Goal: Information Seeking & Learning: Check status

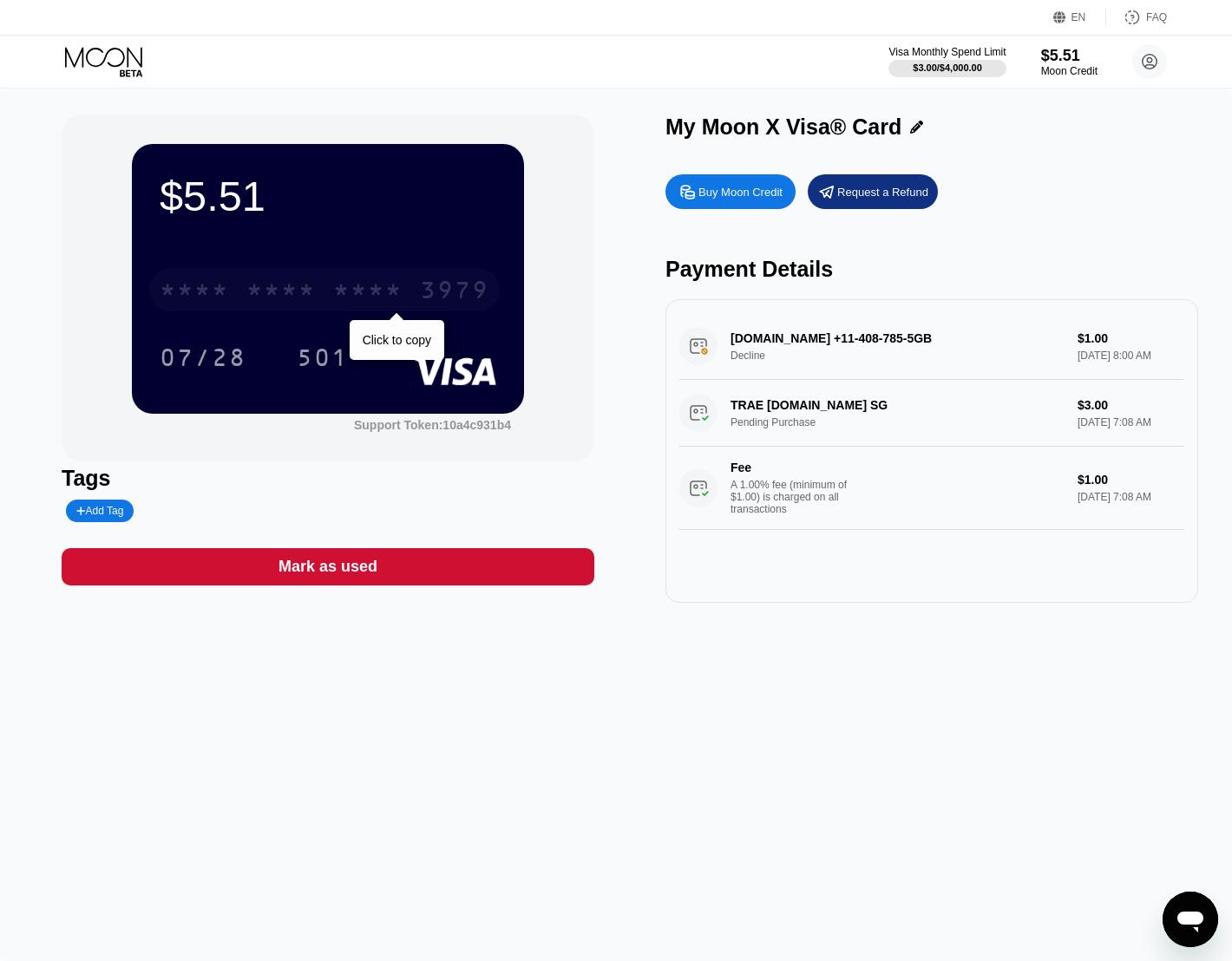
click at [233, 298] on div "* * * * * * * * * * * * 3979" at bounding box center [325, 289] width 350 height 44
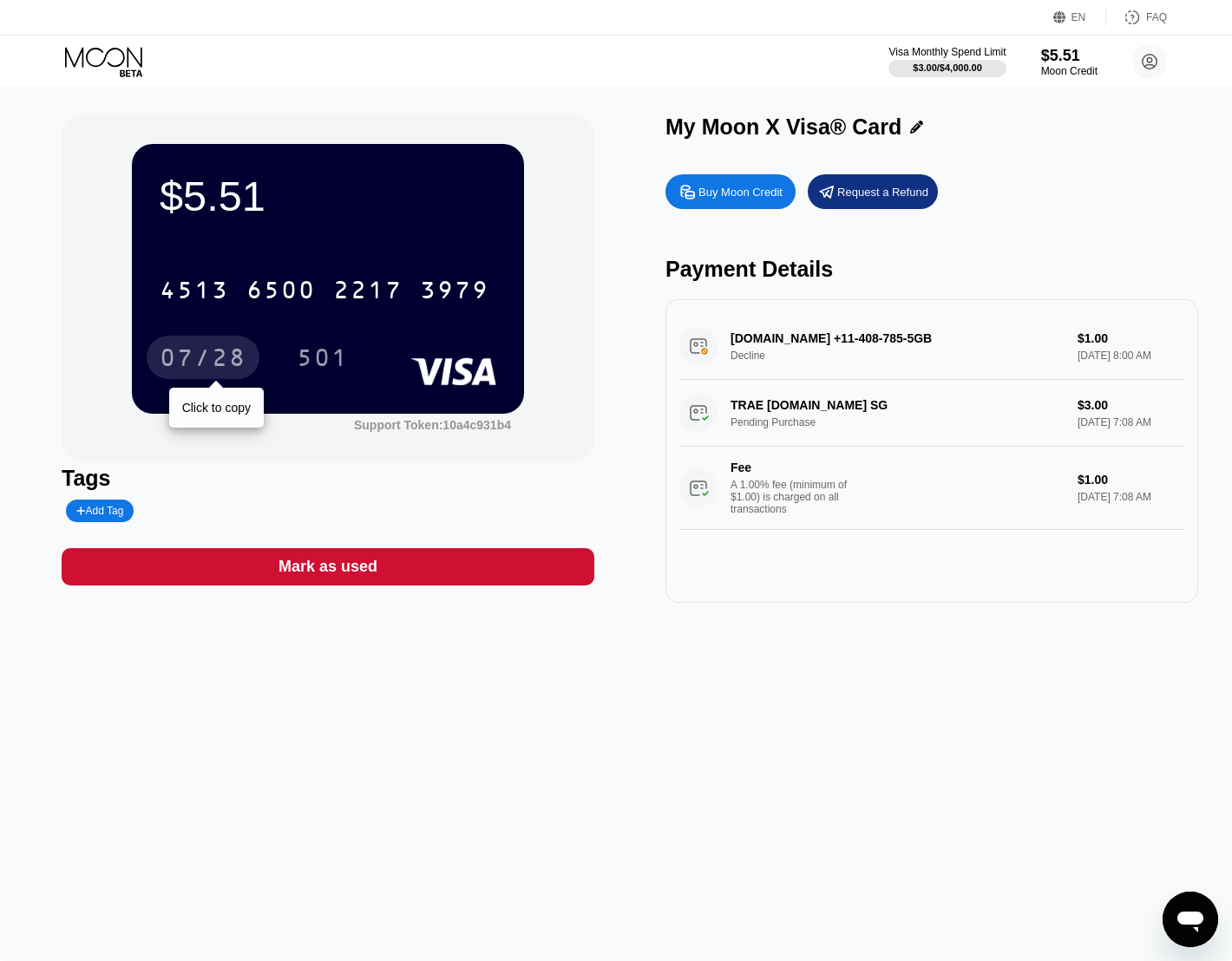
click at [217, 360] on div "07/28" at bounding box center [203, 359] width 87 height 27
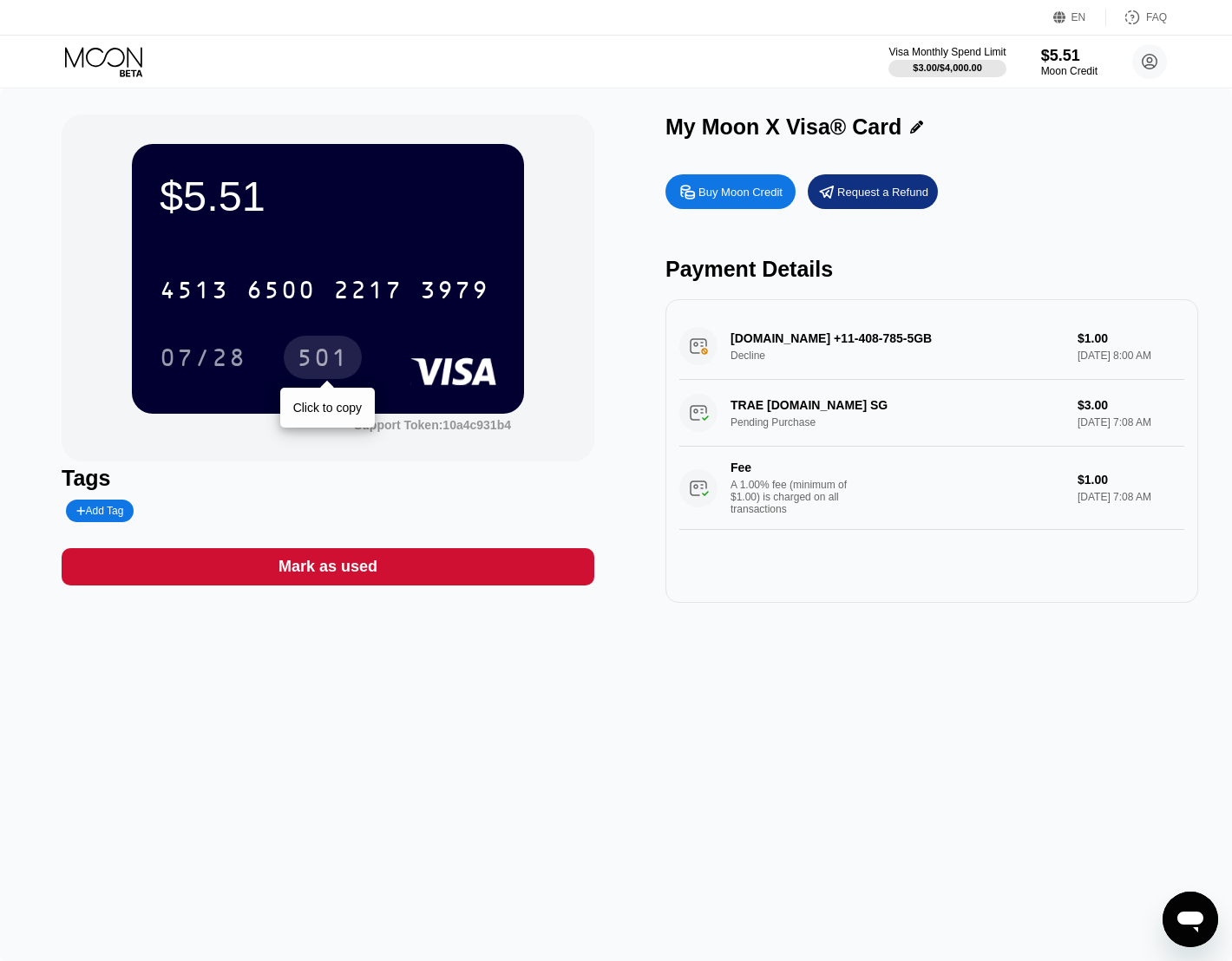
click at [337, 358] on div "501" at bounding box center [323, 359] width 52 height 27
click at [1181, 915] on icon "Open messaging window" at bounding box center [1190, 922] width 26 height 21
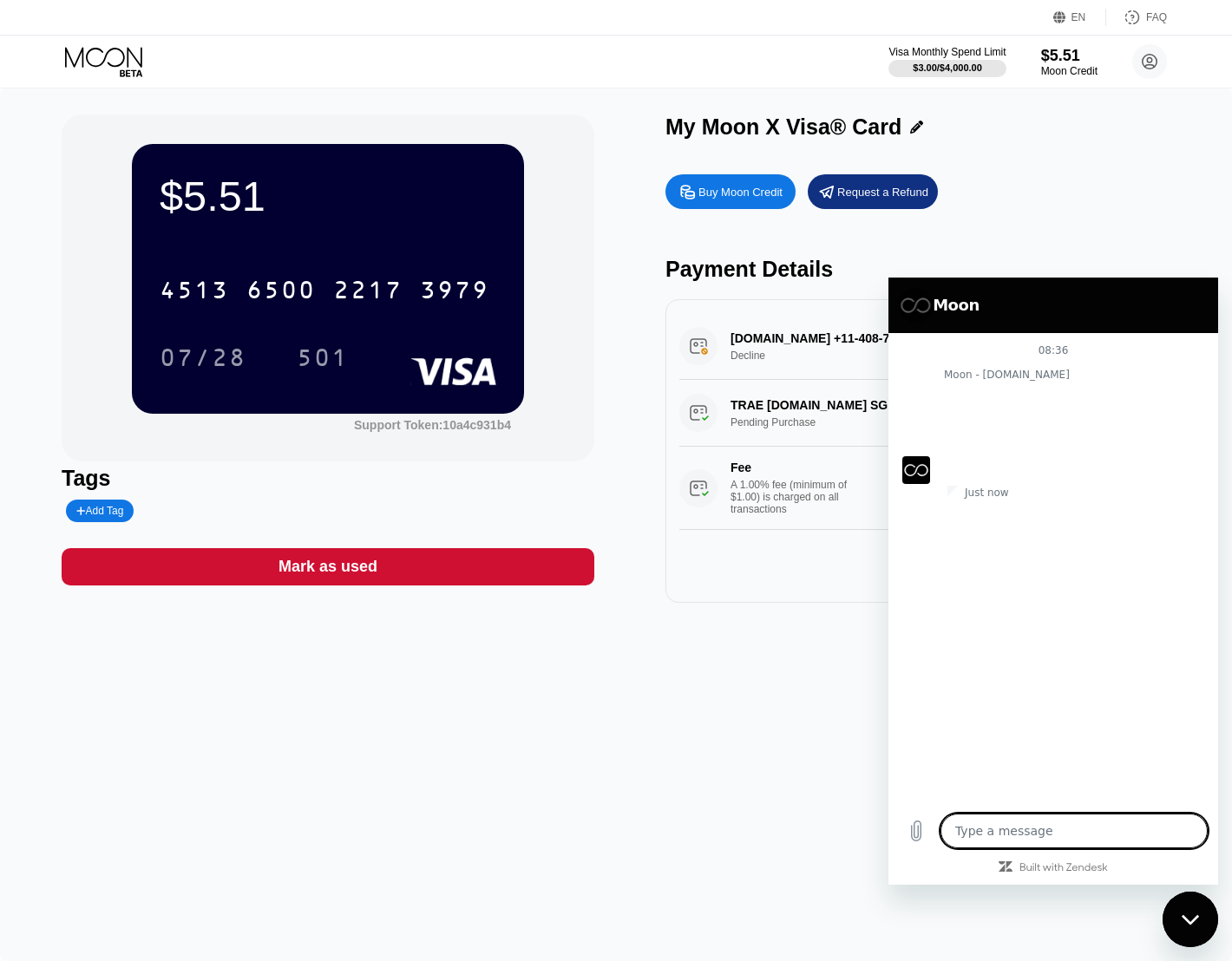
type textarea "x"
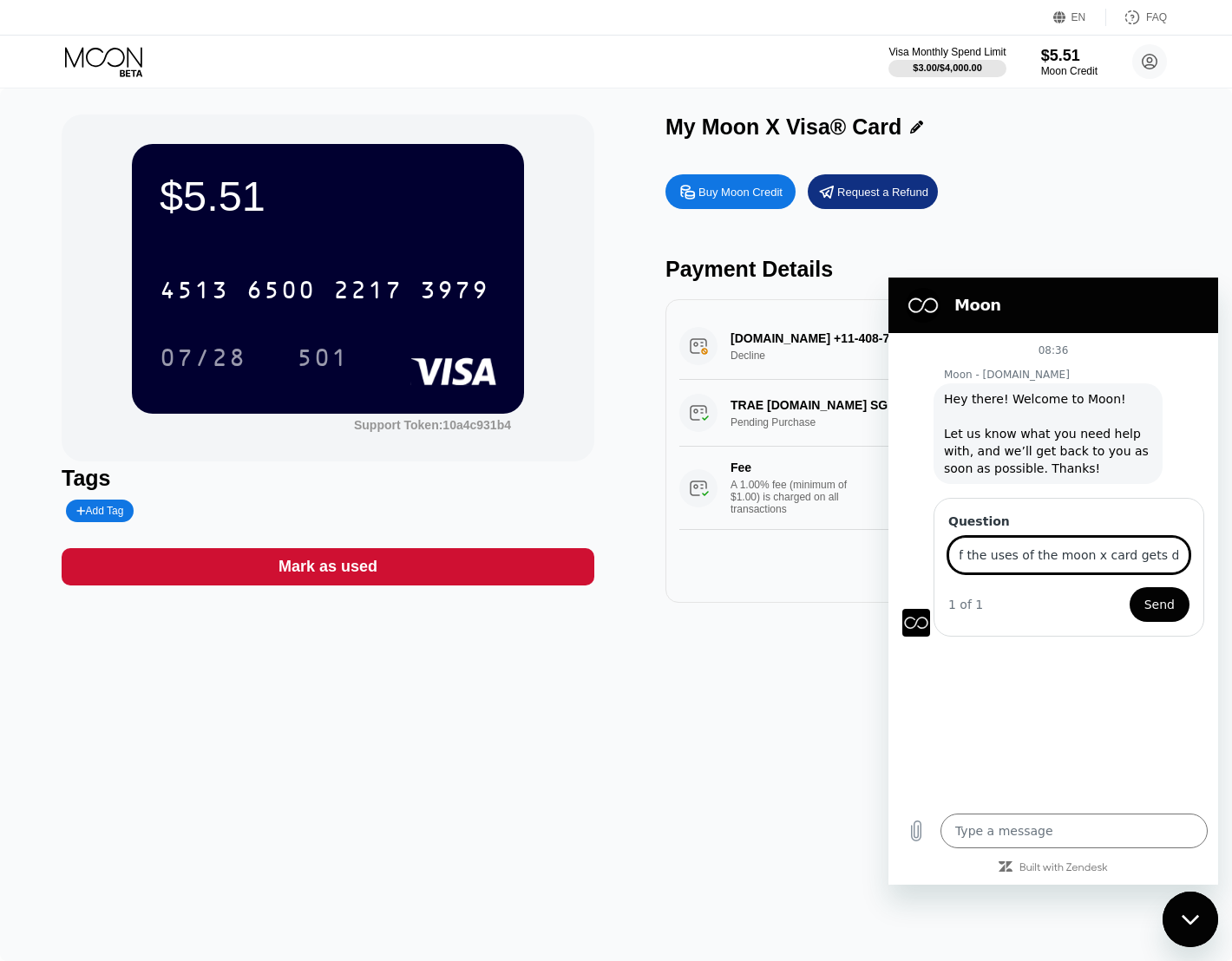
scroll to position [0, 53]
type input "most of the uses of the moon x card gets declined"
click at [1130, 587] on button "Send" at bounding box center [1159, 604] width 60 height 35
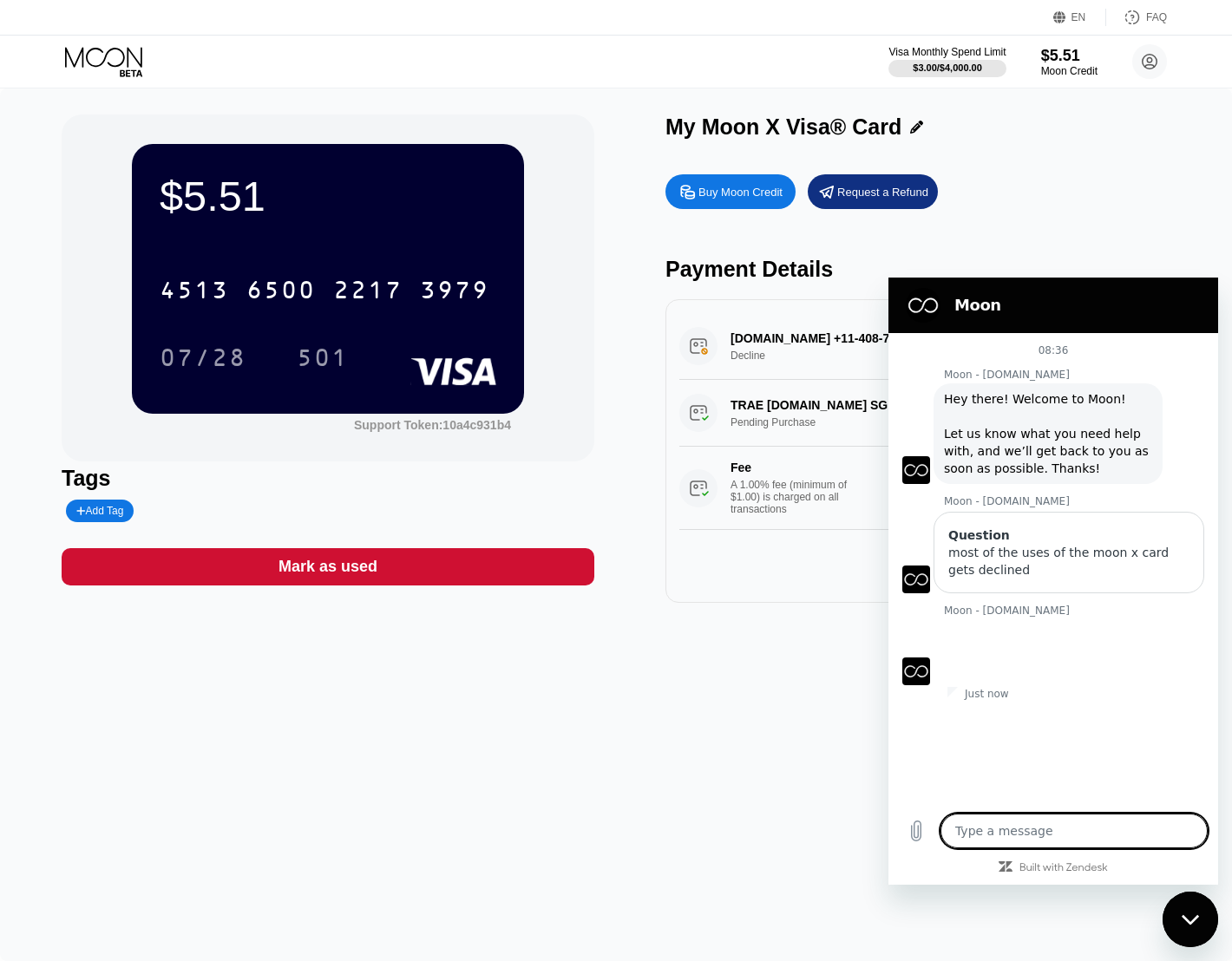
click at [1079, 826] on textarea at bounding box center [1074, 830] width 267 height 35
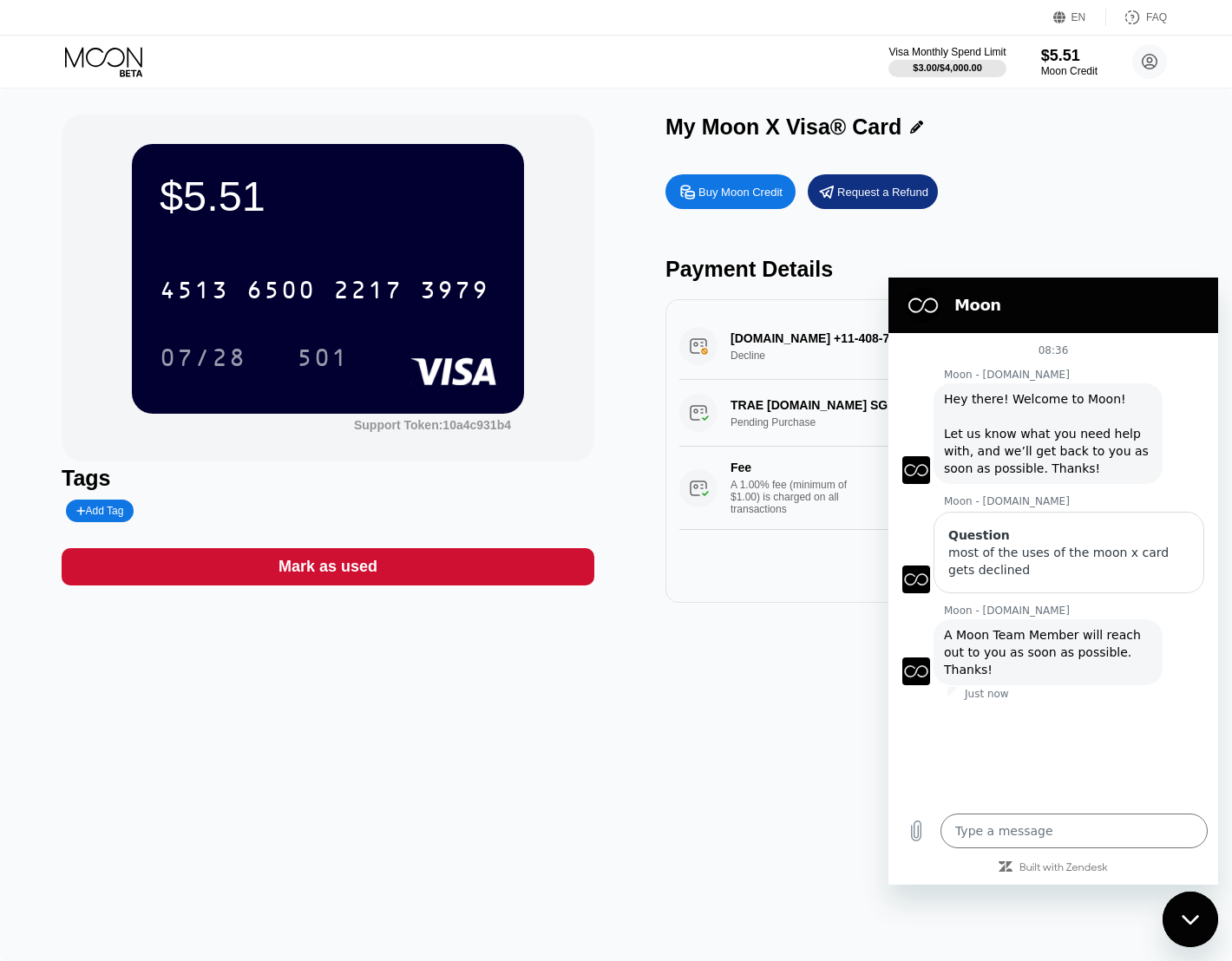
click at [1018, 762] on div "08:36 Moon - paywithmoon.com Moon - paywithmoon.com says: Hey there! Welcome to…" at bounding box center [1053, 568] width 329 height 470
click at [798, 736] on div "$5.51 4513 6500 2217 3979 07/28 501 Support Token: 10a4c931b4 Tags Add Tag Mark…" at bounding box center [616, 525] width 1232 height 873
drag, startPoint x: 1193, startPoint y: 916, endPoint x: 2329, endPoint y: 1793, distance: 1435.1
click at [1193, 916] on icon "Close messaging window" at bounding box center [1190, 920] width 18 height 11
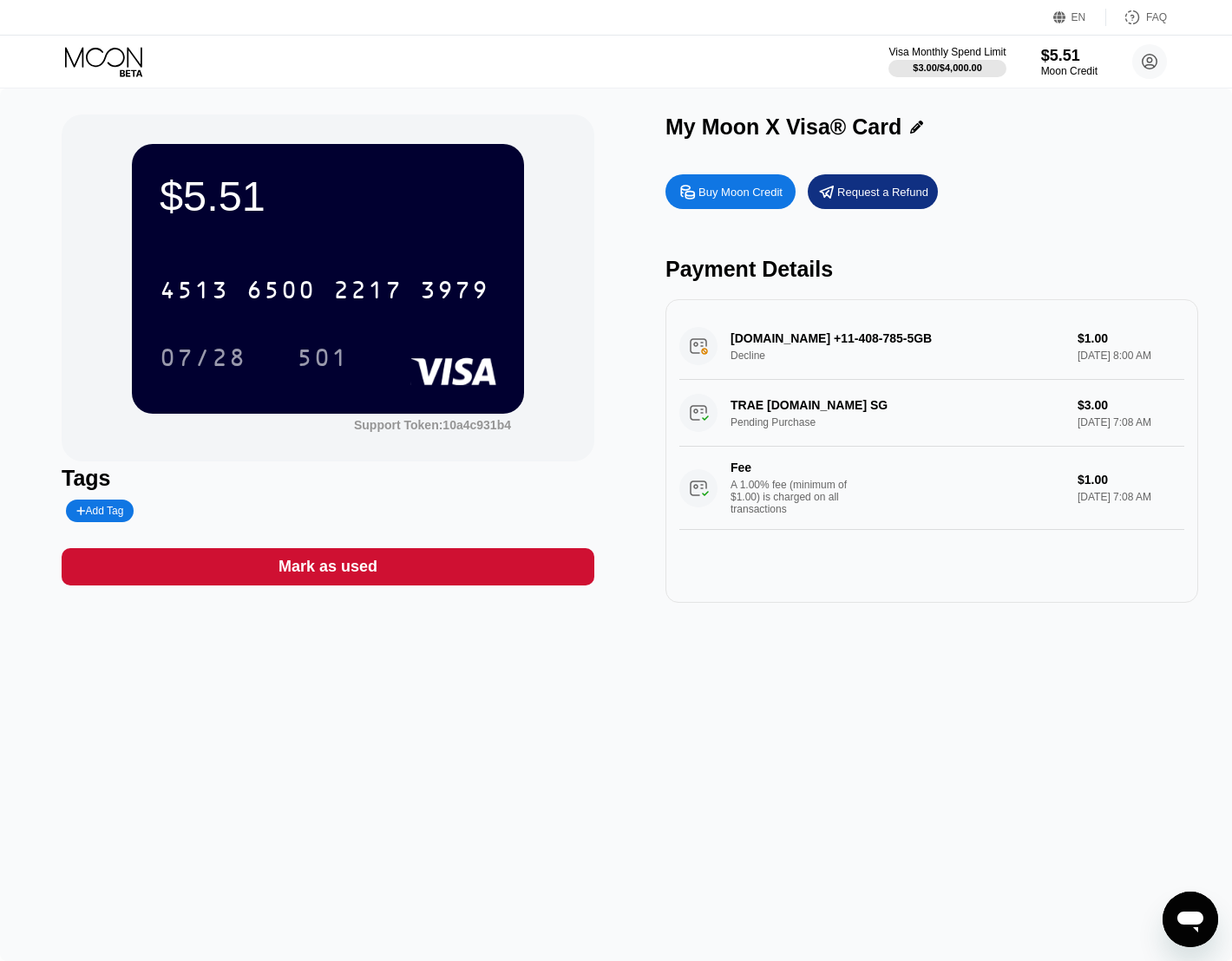
click at [917, 127] on div "My Moon X Visa® Card" at bounding box center [931, 127] width 533 height 26
click at [915, 128] on icon at bounding box center [917, 127] width 13 height 13
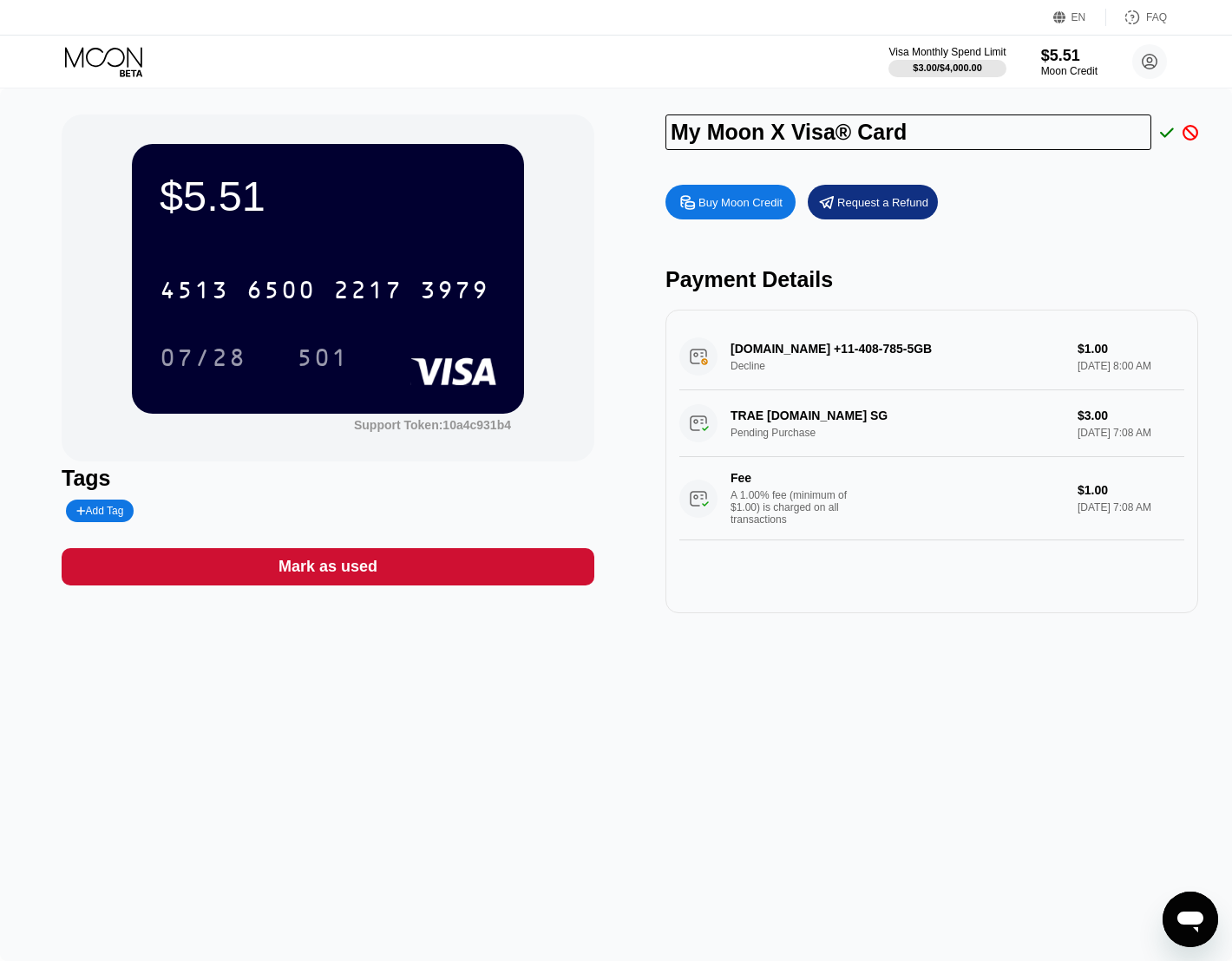
click at [1188, 141] on icon at bounding box center [1190, 132] width 16 height 16
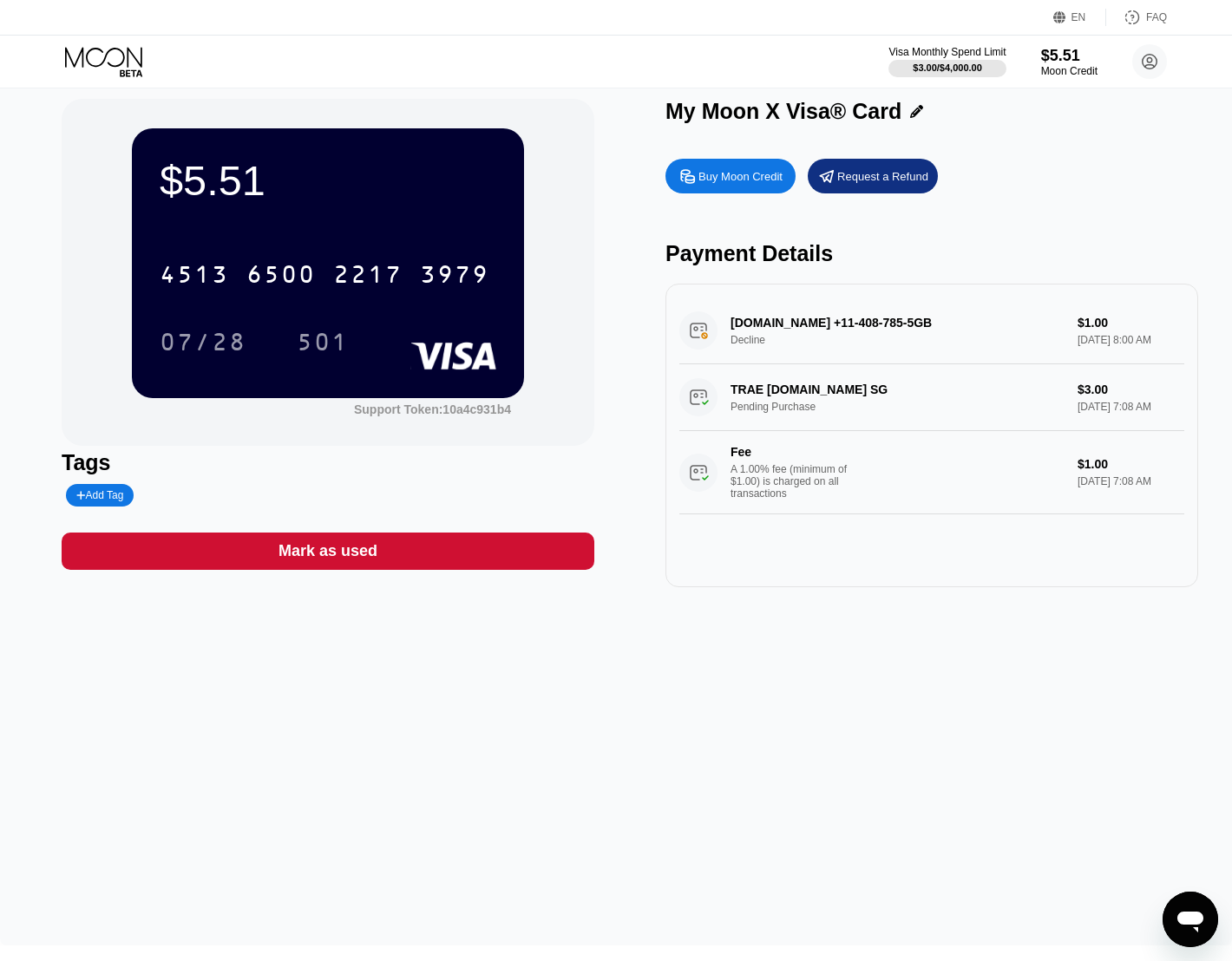
scroll to position [0, 0]
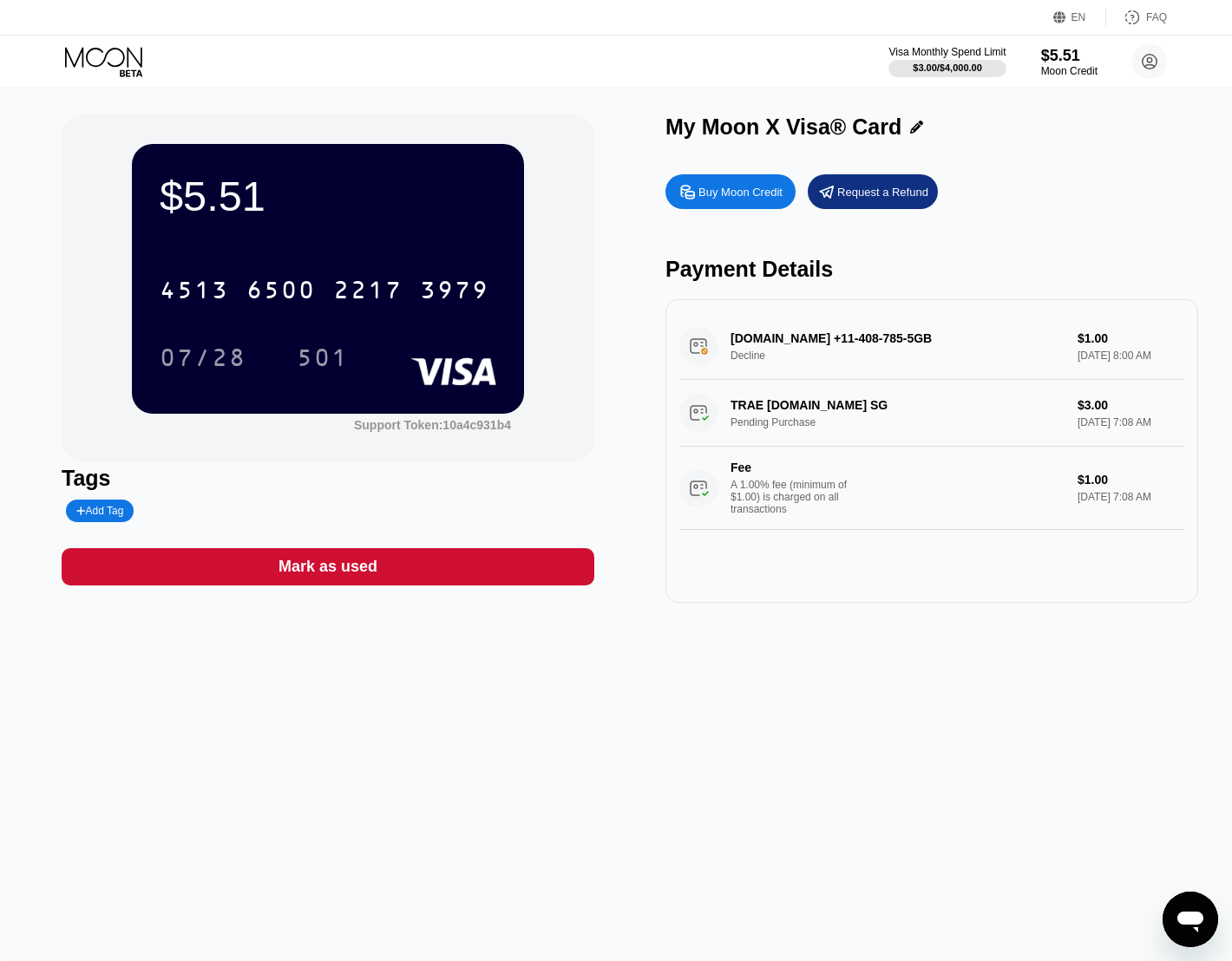
click at [878, 346] on div "AlibabaCloud.com +11-408-785-5GB Decline $1.00 Aug 25, 2025 8:00 AM" at bounding box center [932, 346] width 505 height 67
click at [1074, 342] on div "AlibabaCloud.com +11-408-785-5GB Decline $1.00 Aug 25, 2025 8:00 AM" at bounding box center [932, 346] width 505 height 67
type textarea "x"
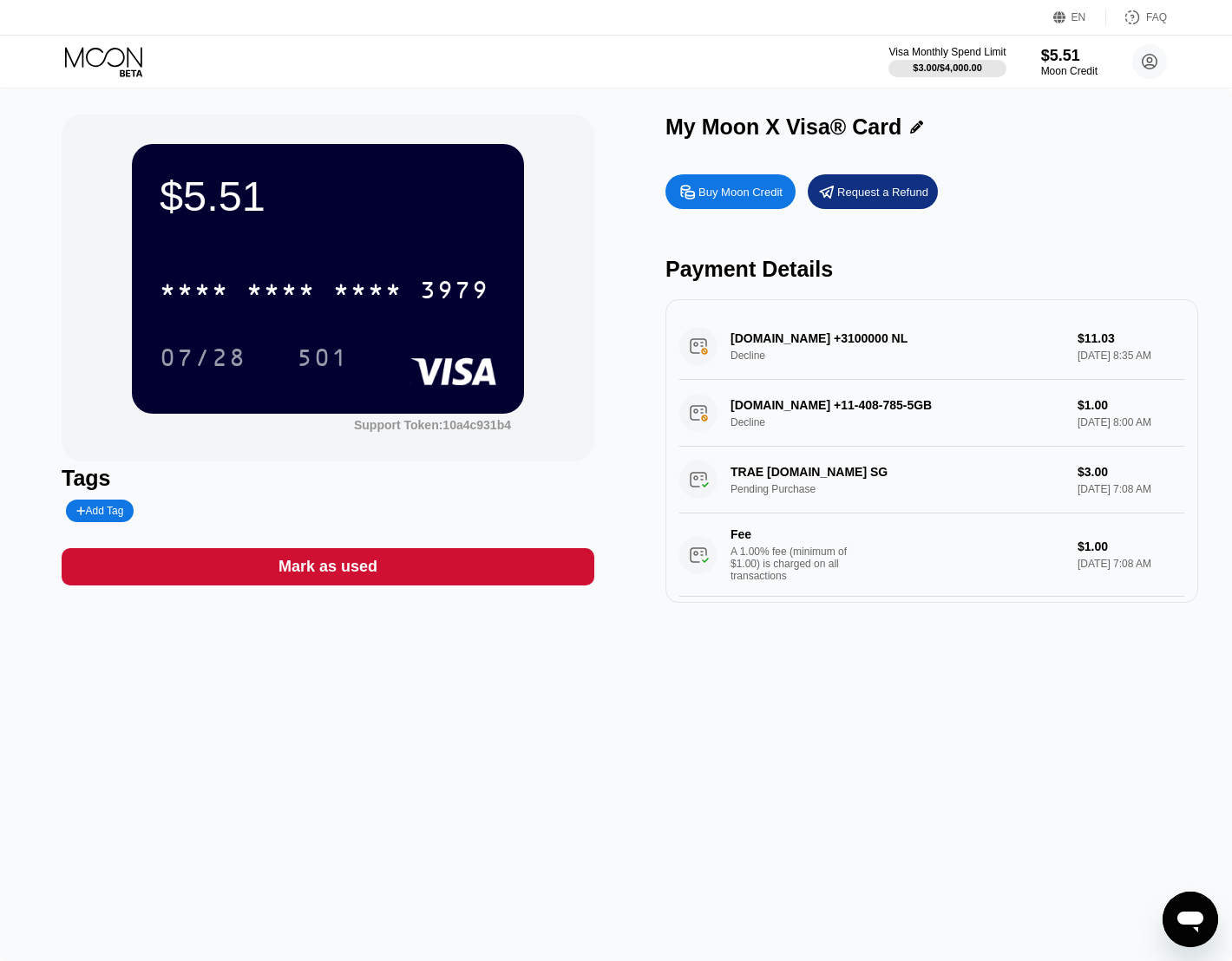
click at [885, 342] on div "DIGITALOCEAN.COM +3100000 NL Decline $11.03 Aug 25, 2025 8:35 AM" at bounding box center [932, 346] width 505 height 67
click at [893, 408] on div "AlibabaCloud.com +11-408-785-5GB Decline $1.00 Aug 25, 2025 8:00 AM" at bounding box center [932, 413] width 505 height 67
click at [834, 423] on div "AlibabaCloud.com +11-408-785-5GB Decline $1.00 Aug 25, 2025 8:00 AM" at bounding box center [932, 413] width 505 height 67
click at [1071, 69] on div "Moon Credit" at bounding box center [1068, 71] width 58 height 12
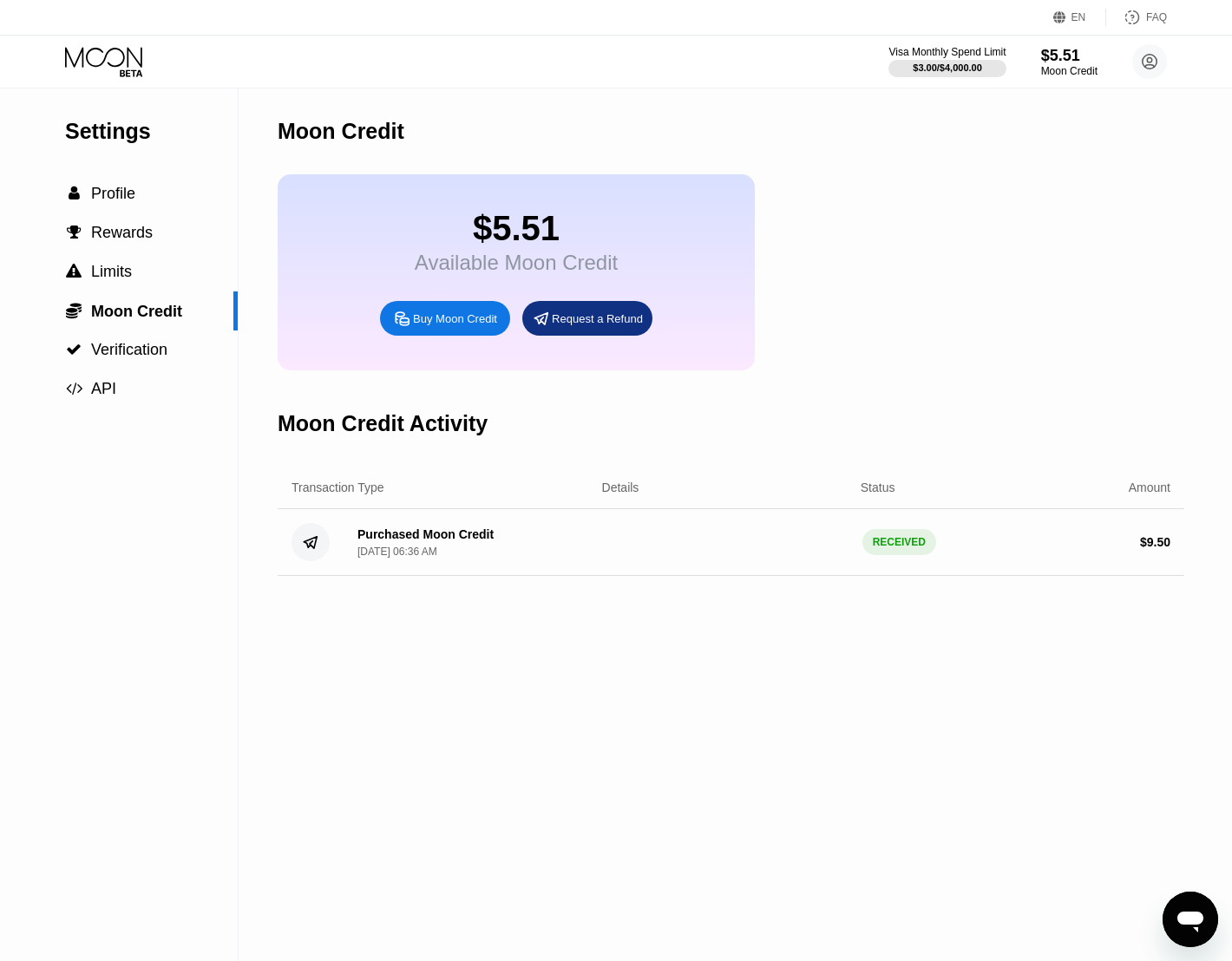
click at [104, 61] on icon at bounding box center [104, 57] width 78 height 20
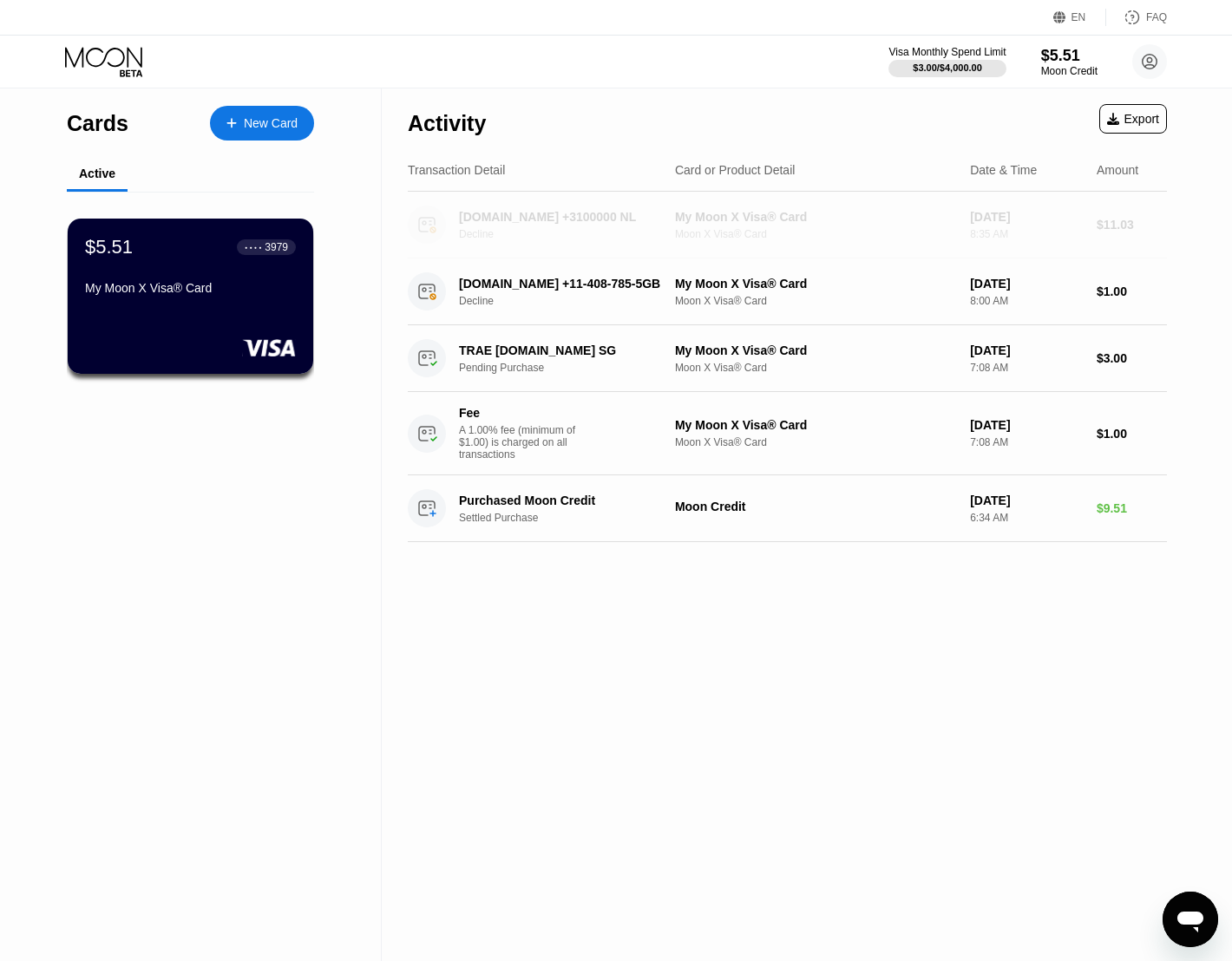
click at [731, 216] on div "My Moon X Visa® Card" at bounding box center [815, 217] width 281 height 14
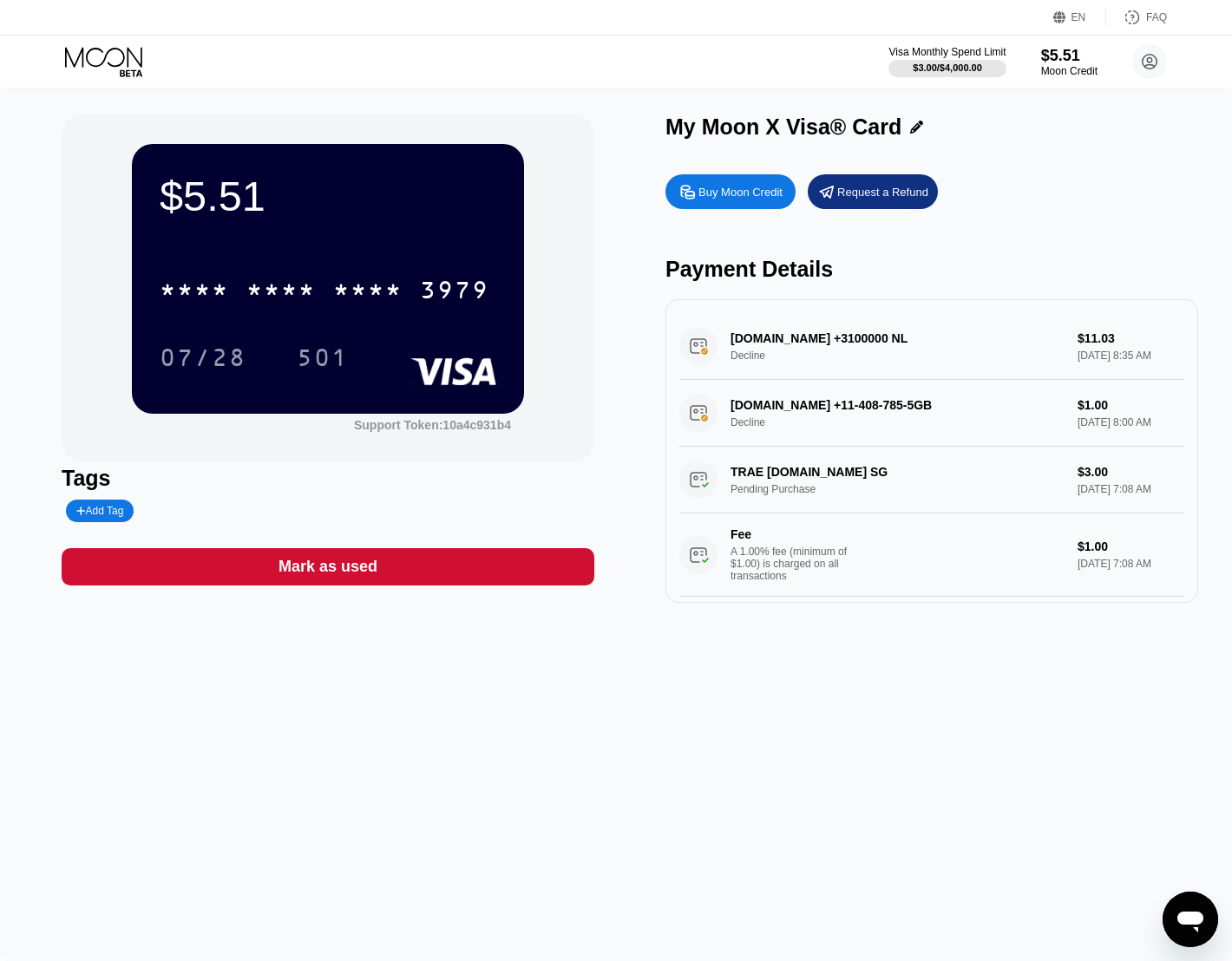
click at [838, 353] on div "DIGITALOCEAN.COM +3100000 NL Decline $11.03 Aug 25, 2025 8:35 AM" at bounding box center [932, 346] width 505 height 67
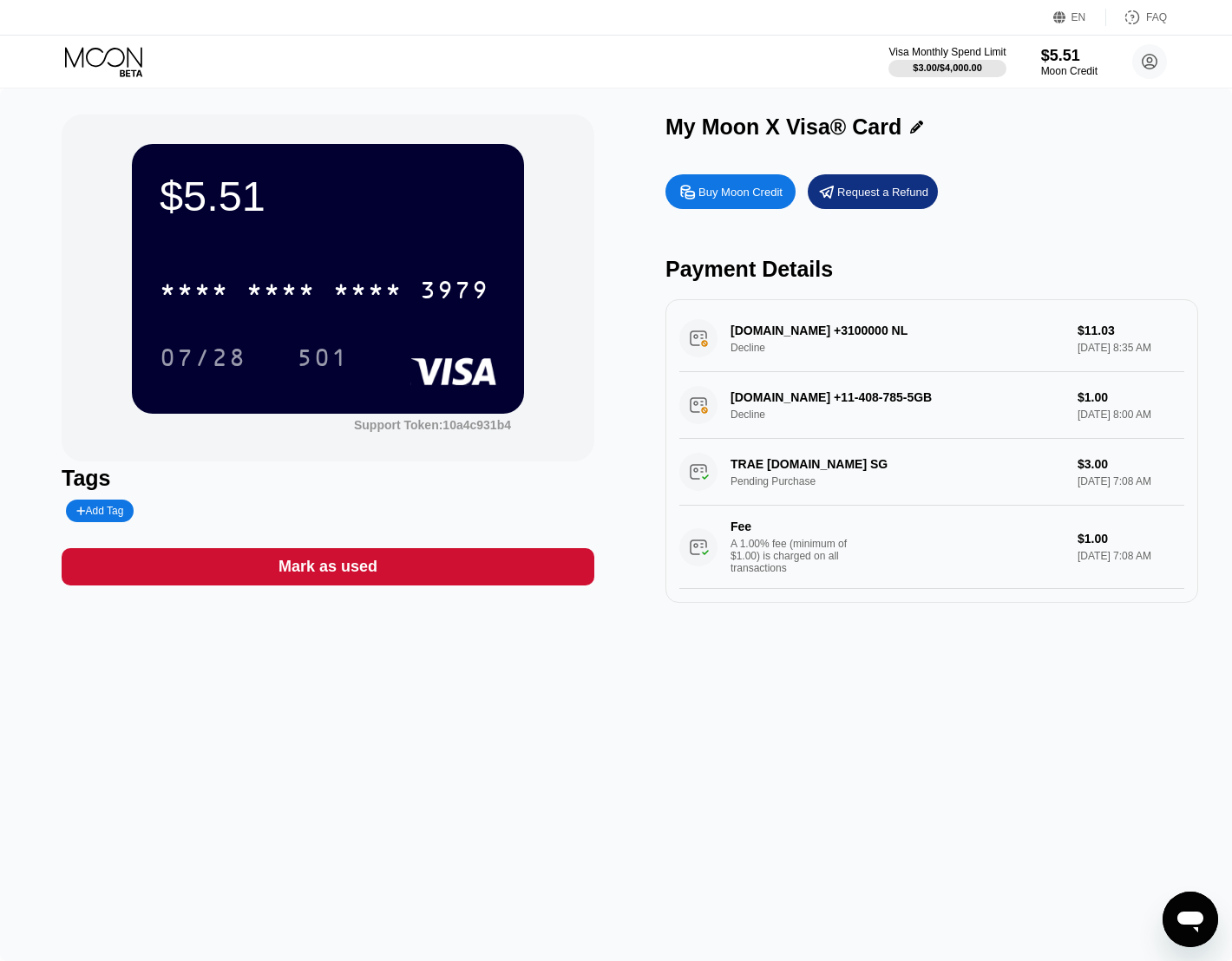
scroll to position [28, 0]
click at [734, 335] on div "DIGITALOCEAN.COM +3100000 NL Decline $11.03 Aug 25, 2025 8:35 AM" at bounding box center [932, 339] width 505 height 67
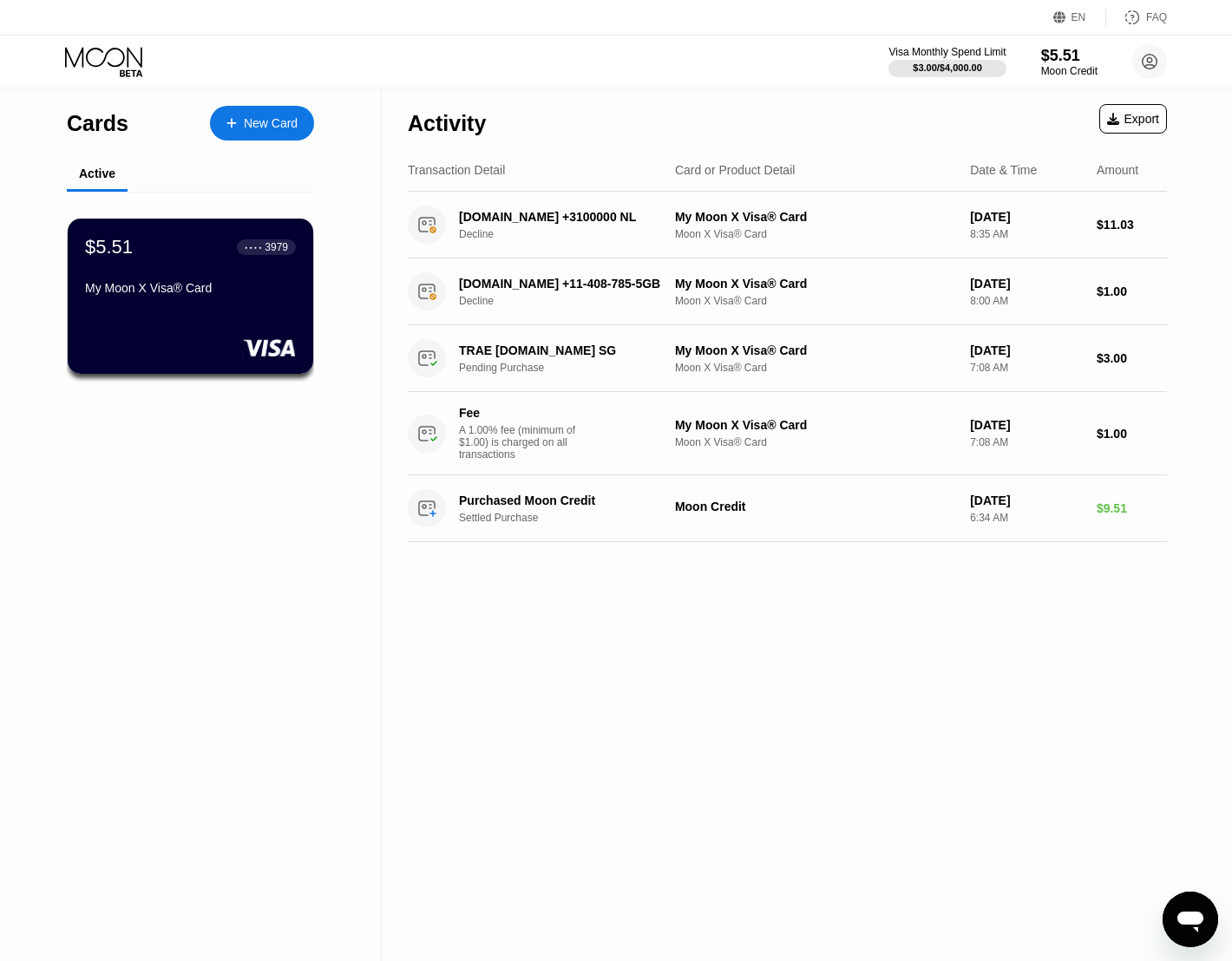
click at [687, 689] on div "Activity Export Transaction Detail Card or Product Detail Date & Time Amount DI…" at bounding box center [786, 525] width 811 height 873
click at [198, 294] on div "My Moon X Visa® Card" at bounding box center [190, 288] width 213 height 14
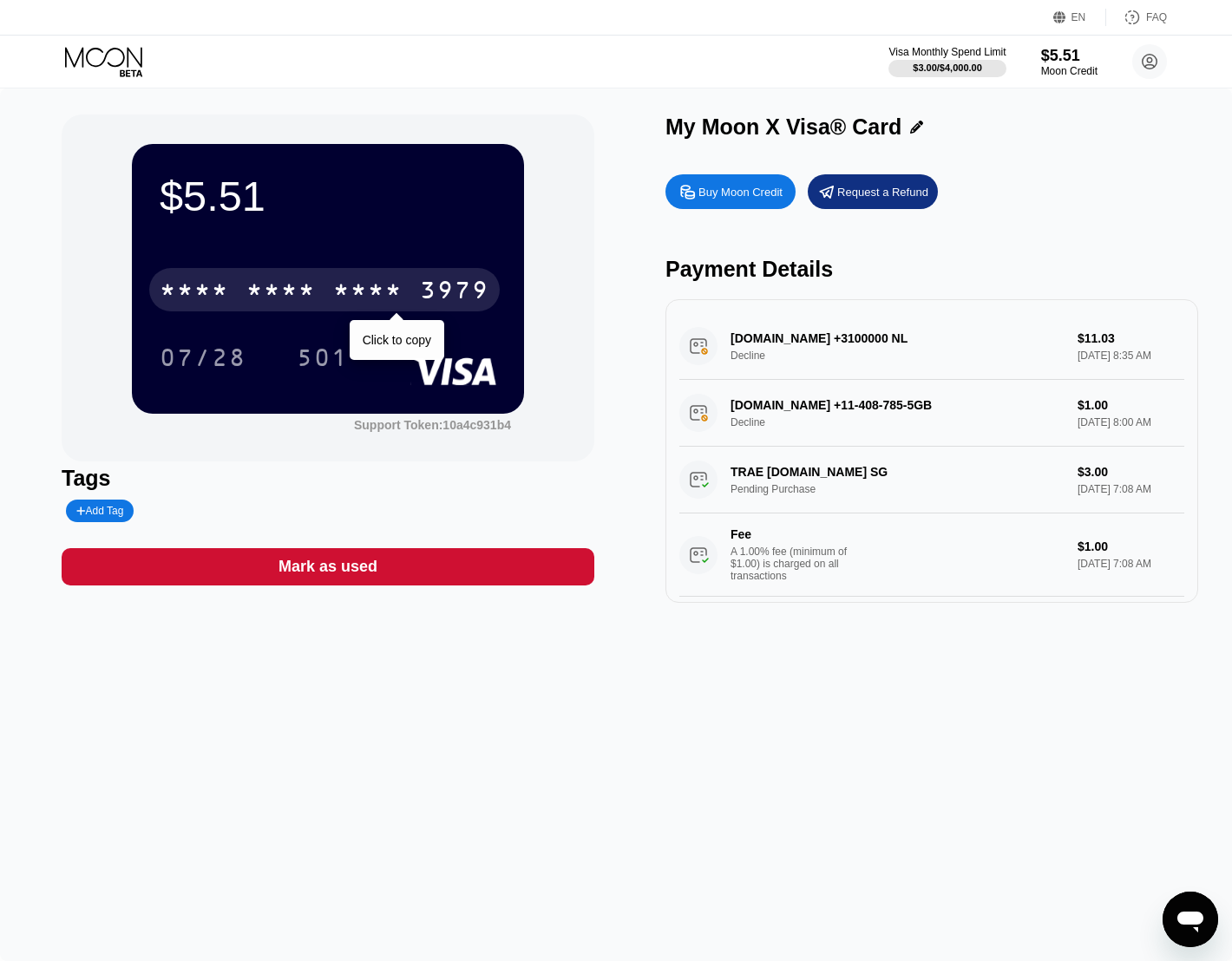
click at [232, 285] on div "* * * * * * * * * * * * 3979" at bounding box center [325, 289] width 350 height 44
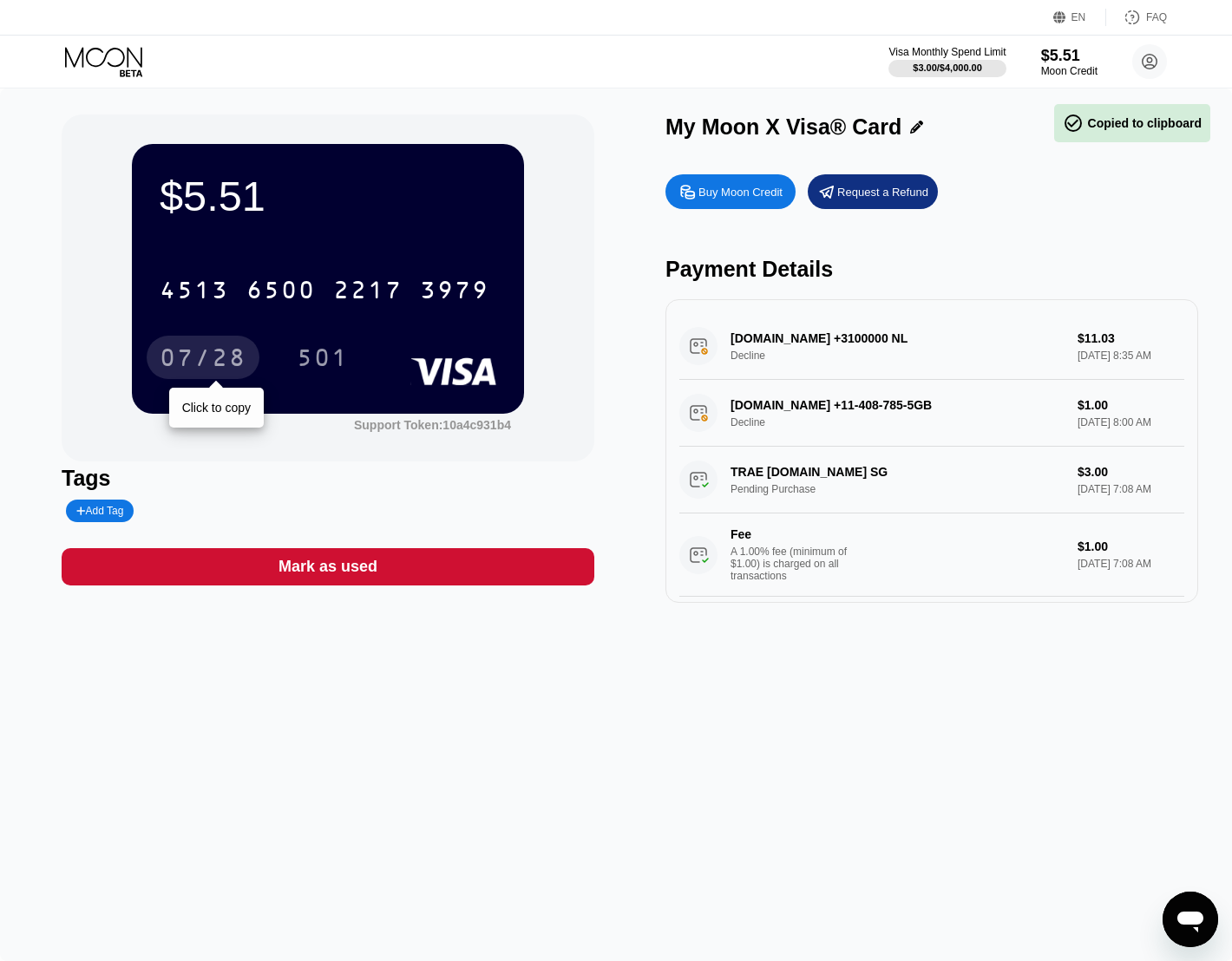
click at [197, 360] on div "07/28" at bounding box center [203, 359] width 87 height 27
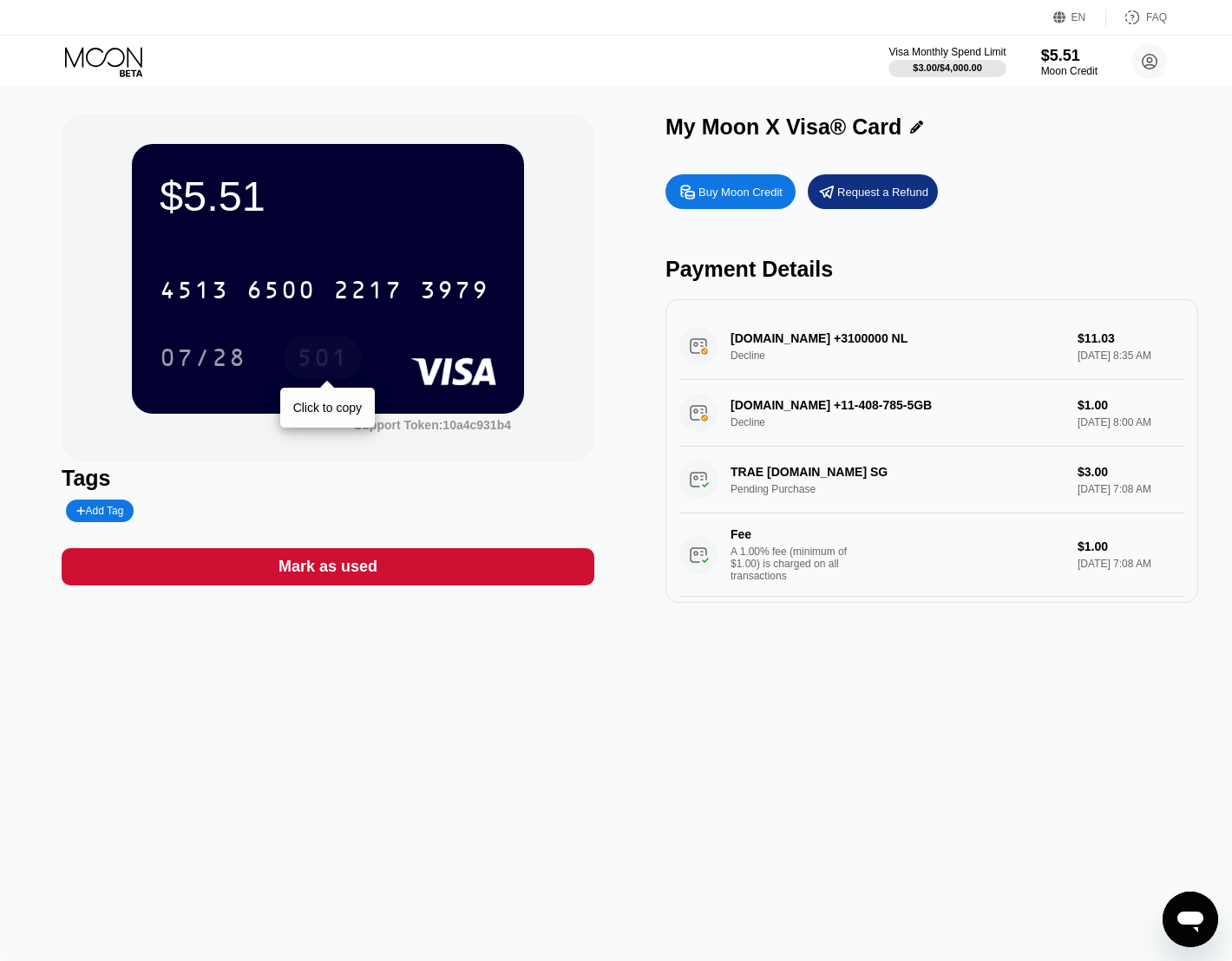
click at [326, 364] on div "501" at bounding box center [323, 359] width 52 height 27
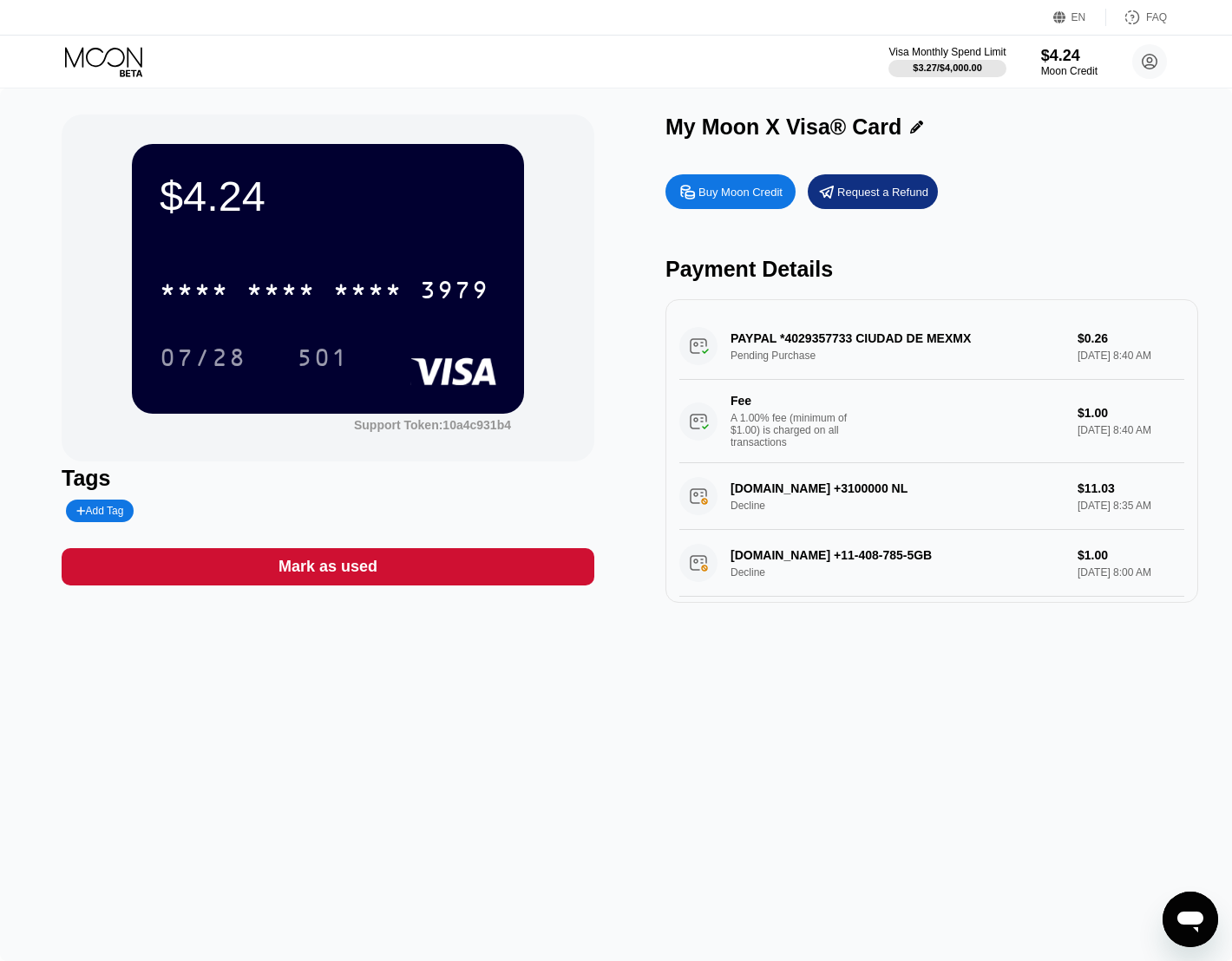
click at [750, 678] on div "$4.24 * * * * * * * * * * * * 3979 07/28 501 Support Token: 10a4c931b4 Tags Add…" at bounding box center [616, 525] width 1232 height 873
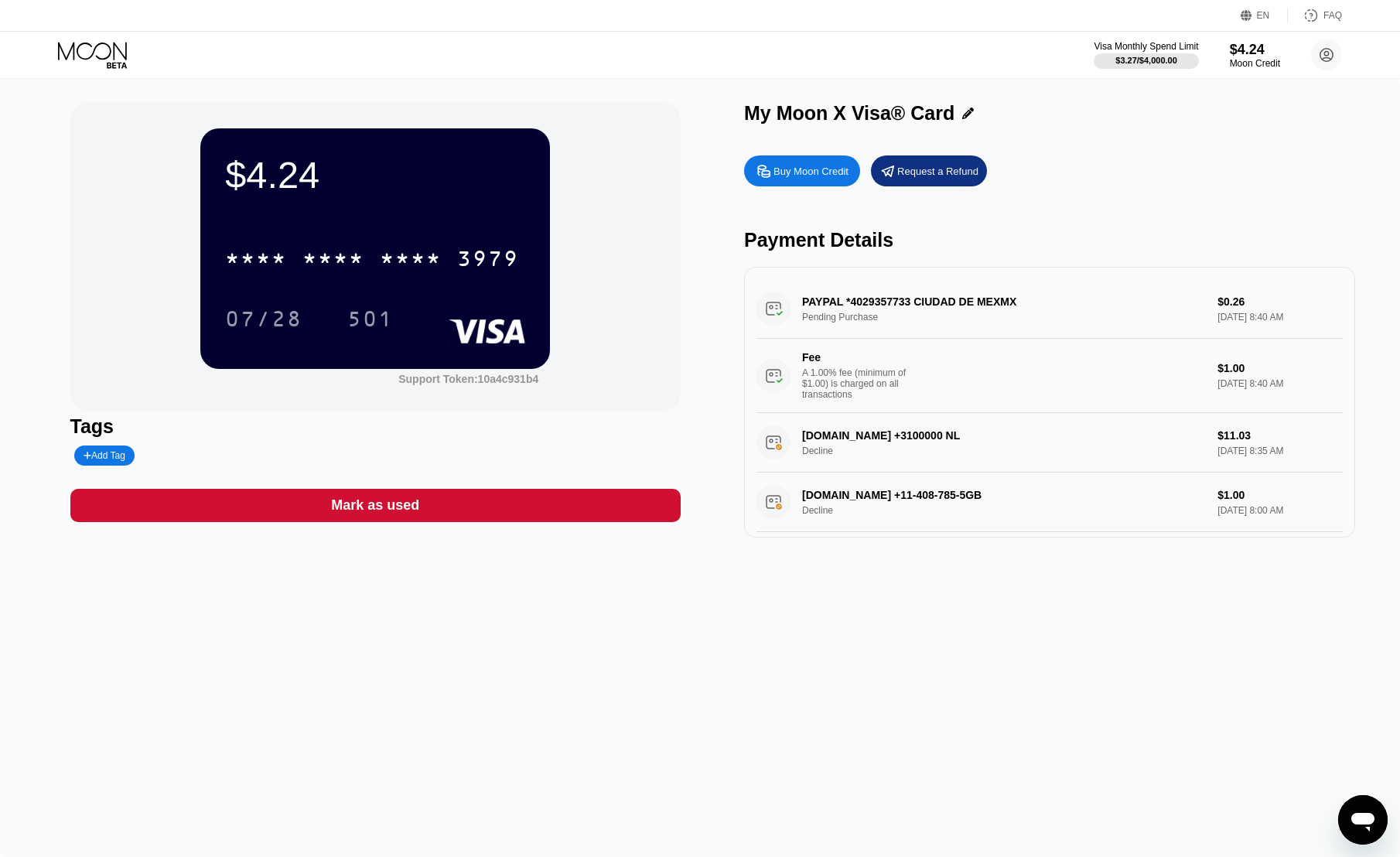
click at [897, 316] on div "PAYPAL *4029357733 CIUDAD DE MEXMX Pending Purchase $0.26 [DATE] 8:40 AM Fee A …" at bounding box center [1049, 346] width 586 height 134
click at [654, 340] on div "$4.24 * * * * * * * * * * * * 3979 07/28 501 Support Token: 10a4c931b4" at bounding box center [375, 256] width 611 height 310
click at [899, 379] on div "A 1.00% fee (minimum of $1.00) is charged on all transactions" at bounding box center [860, 384] width 116 height 33
drag, startPoint x: 899, startPoint y: 379, endPoint x: 692, endPoint y: 352, distance: 208.8
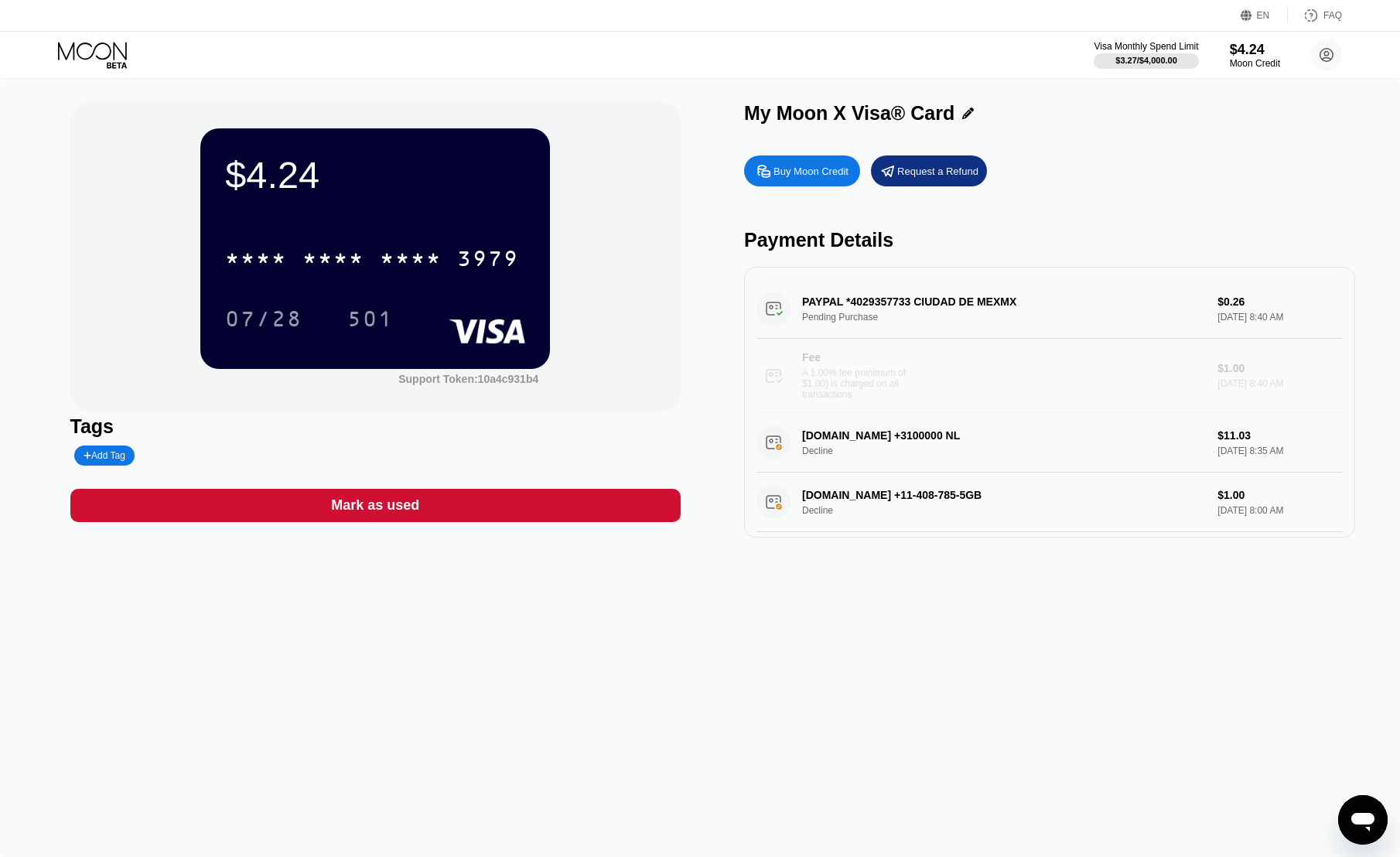
click at [692, 352] on div "$4.24 * * * * * * * * * * * * 3979 07/28 501 Support Token: 10a4c931b4 Tags Add…" at bounding box center [700, 320] width 1260 height 435
click at [1109, 185] on div "Buy Moon Credit Request a Refund" at bounding box center [1049, 170] width 611 height 31
click at [313, 436] on div "Tags" at bounding box center [375, 426] width 611 height 23
click at [1360, 808] on icon "Open messaging window" at bounding box center [1362, 820] width 28 height 28
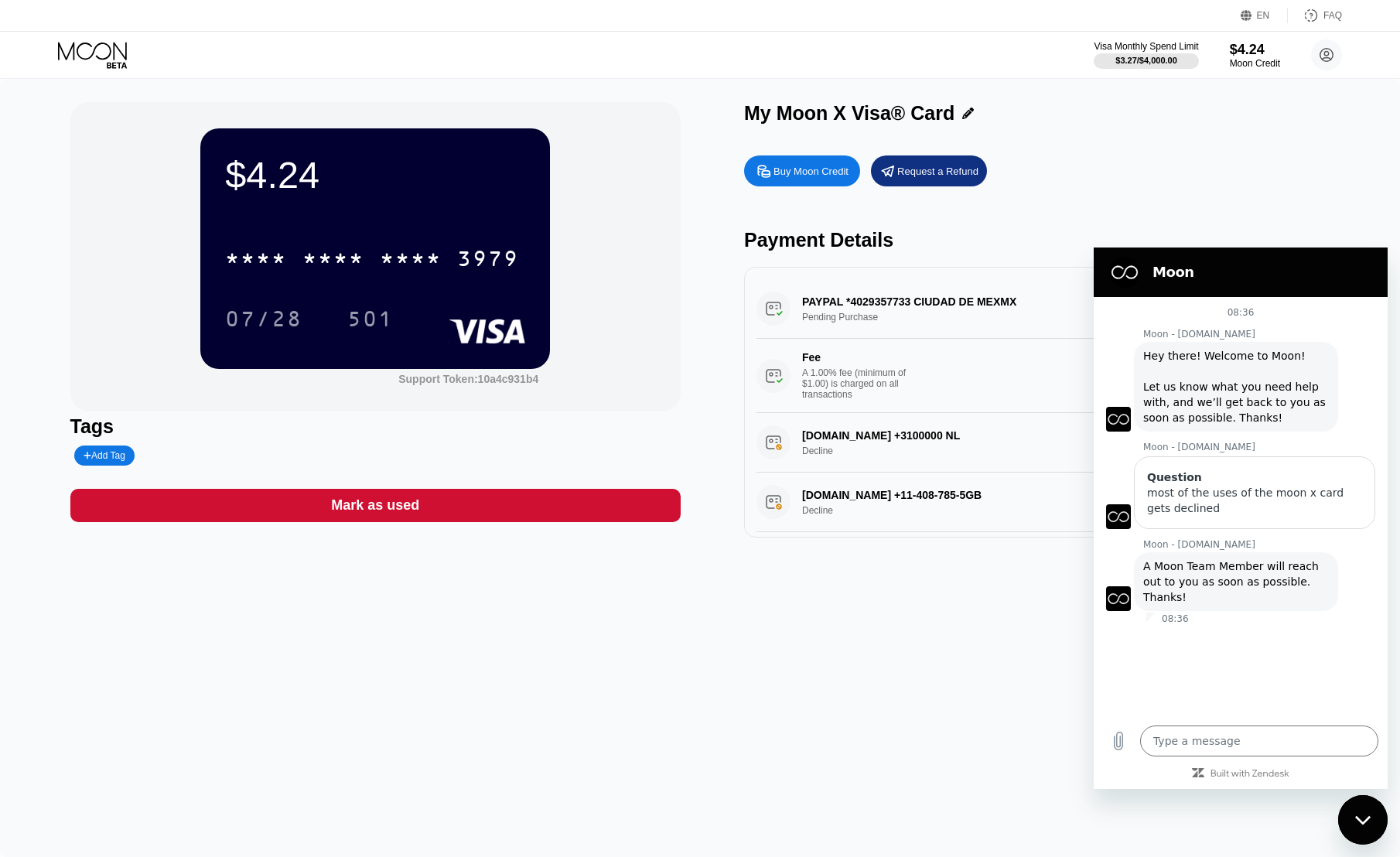
click at [1236, 671] on div "08:36 Moon - [DOMAIN_NAME] Moon - [DOMAIN_NAME] says: Hey there! Welcome to Moo…" at bounding box center [1241, 506] width 293 height 419
drag, startPoint x: 1220, startPoint y: 662, endPoint x: 1164, endPoint y: 661, distance: 56.0
click at [1220, 662] on div "08:36 Moon - [DOMAIN_NAME] Moon - [DOMAIN_NAME] says: Hey there! Welcome to Moo…" at bounding box center [1241, 506] width 293 height 419
click at [950, 669] on div "$4.24 * * * * * * * * * * * * 3979 07/28 501 Support Token: 10a4c931b4 Tags Add…" at bounding box center [700, 468] width 1400 height 779
click at [1368, 835] on div "Close messaging window" at bounding box center [1362, 820] width 46 height 46
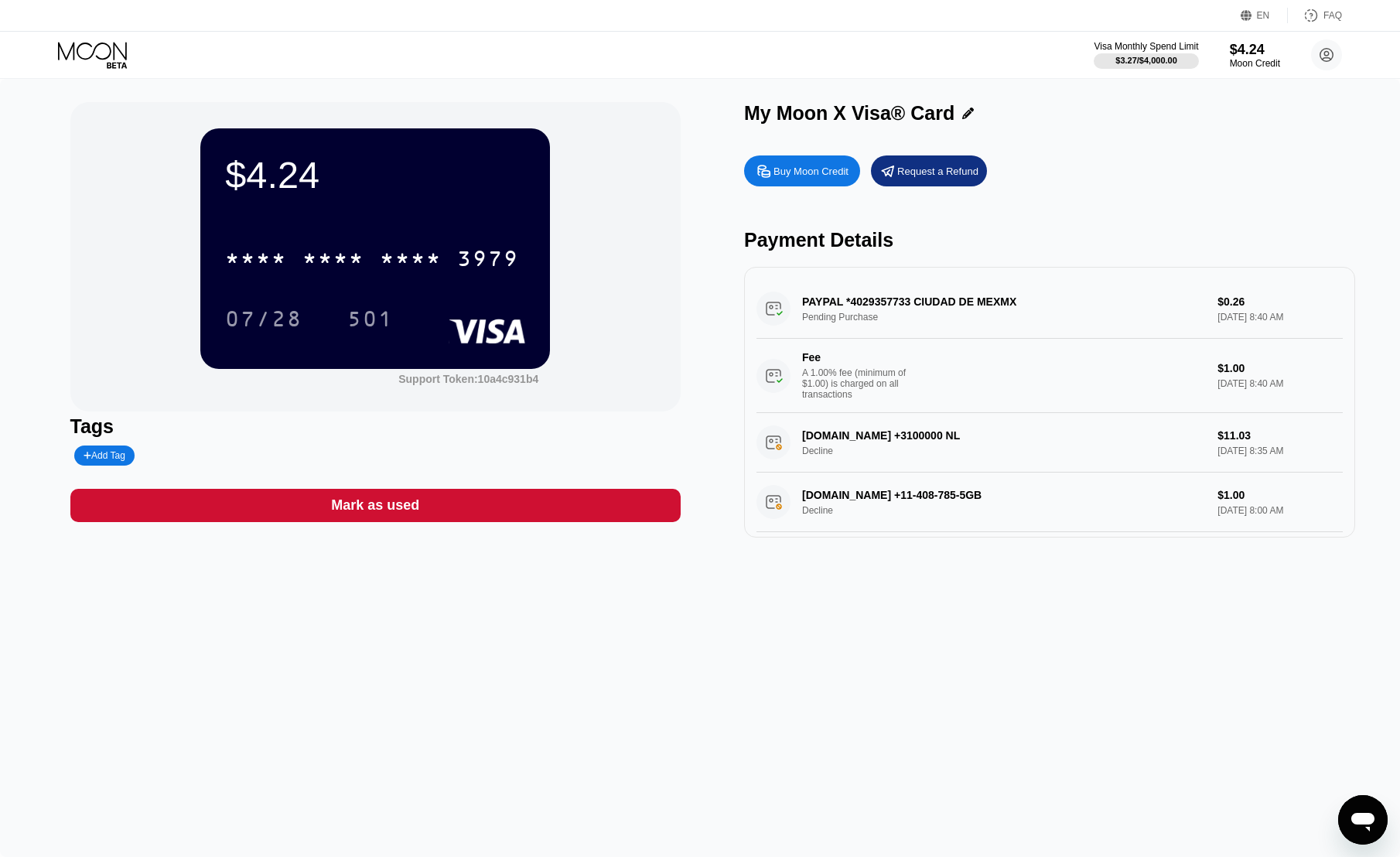
click at [1358, 810] on icon "Open messaging window" at bounding box center [1362, 820] width 28 height 28
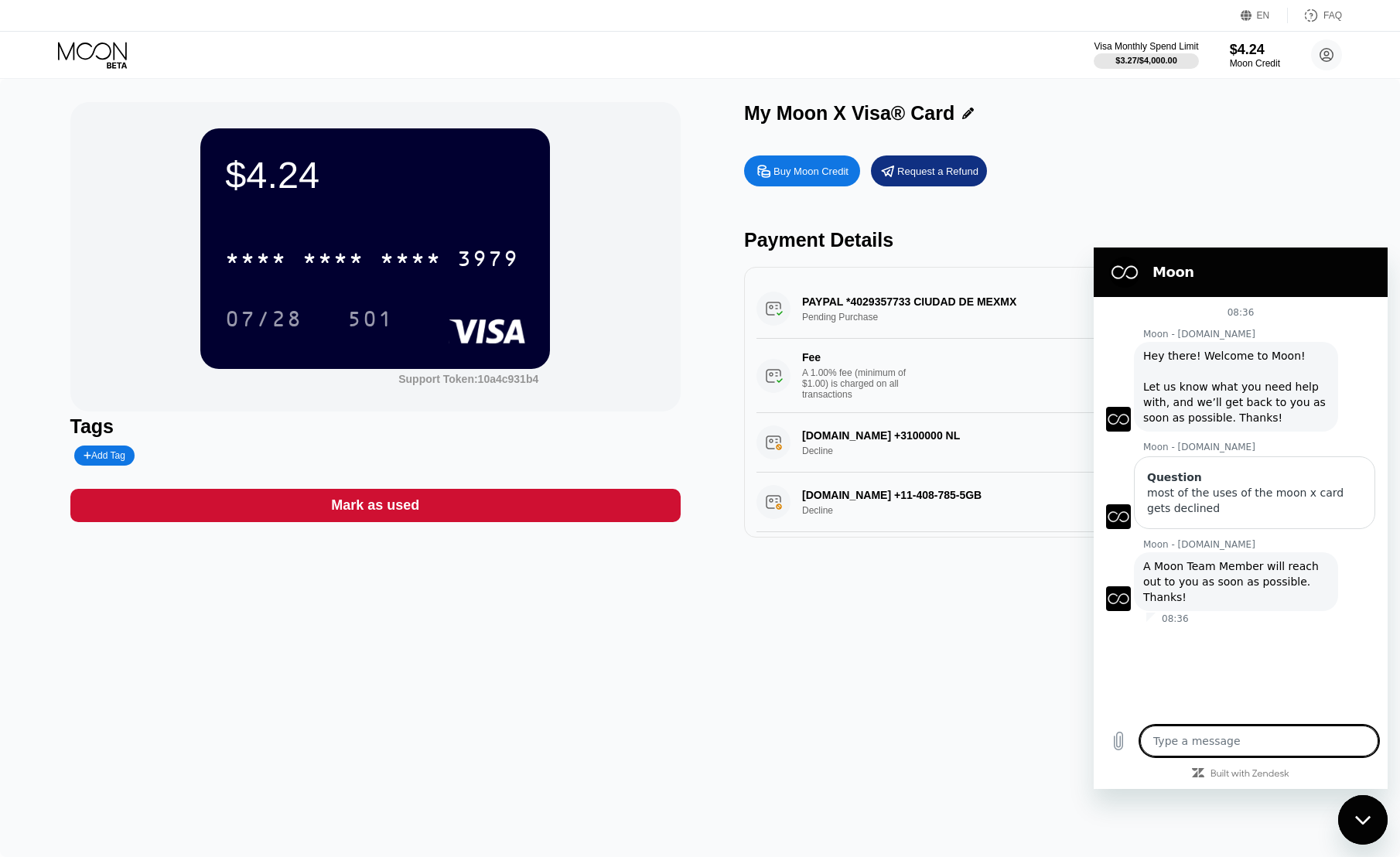
click at [1247, 674] on div "08:36 Moon - [DOMAIN_NAME] Moon - [DOMAIN_NAME] says: Hey there! Welcome to Moo…" at bounding box center [1241, 506] width 293 height 419
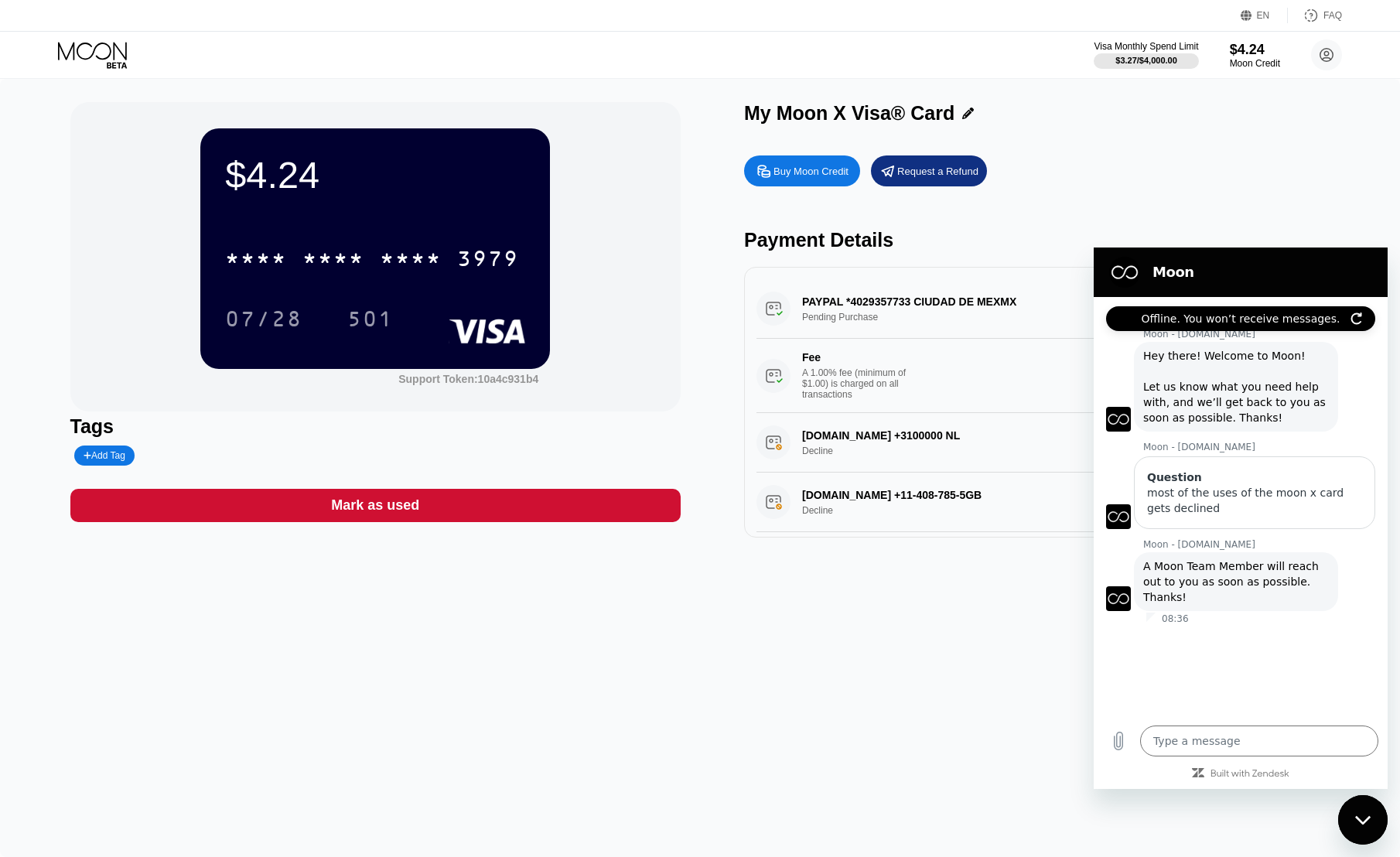
click at [1354, 315] on icon "Refresh connection" at bounding box center [1356, 318] width 13 height 13
click at [1281, 666] on div "08:36 Moon - paywithmoon.com Moon - paywithmoon.com says: Hey there! Welcome to…" at bounding box center [1241, 506] width 293 height 419
type textarea "x"
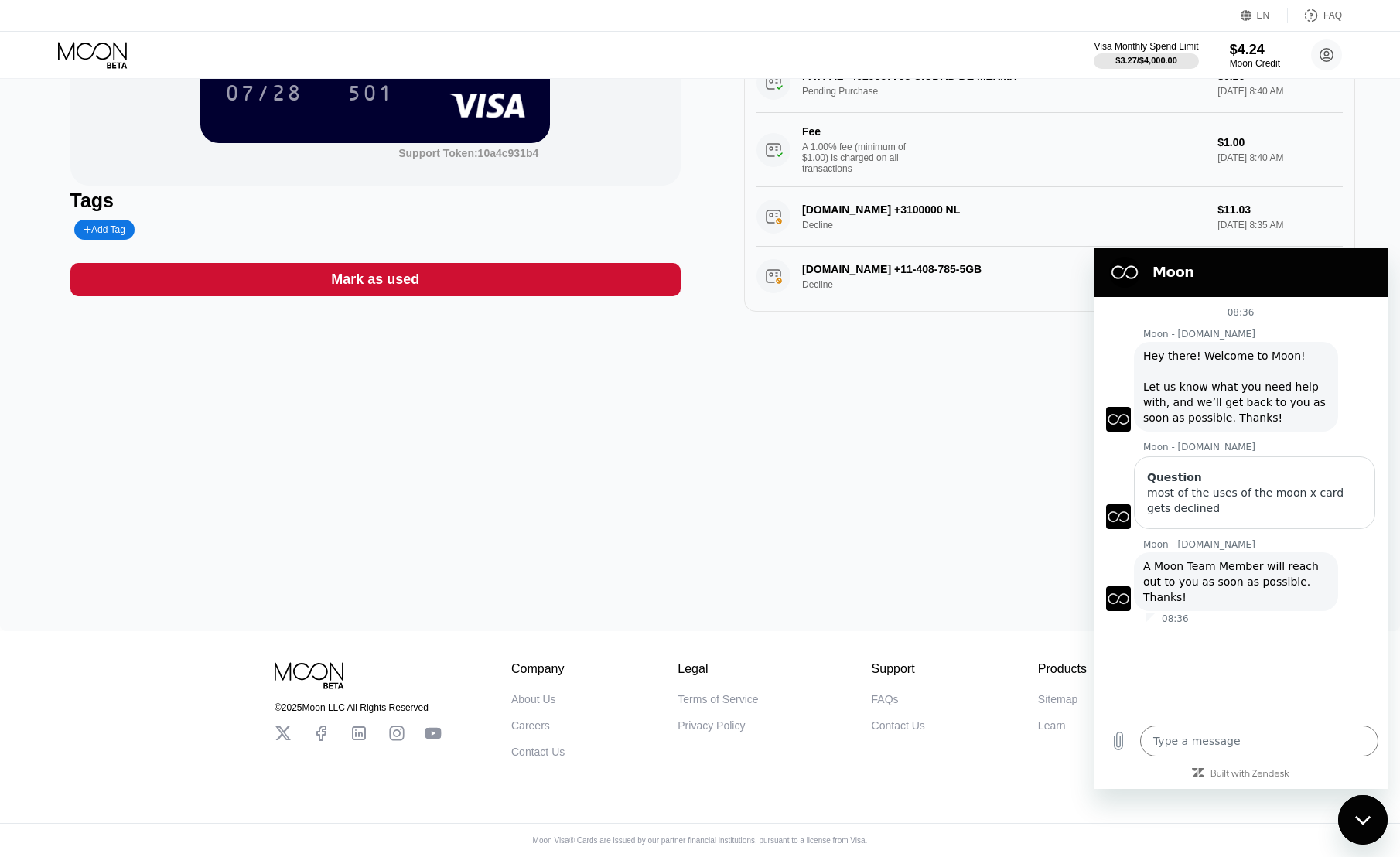
scroll to position [238, 0]
click at [936, 494] on div "$4.24 * * * * * * * * * * * * 3979 07/28 501 Support Token: 10a4c931b4 Tags Add…" at bounding box center [700, 242] width 1400 height 779
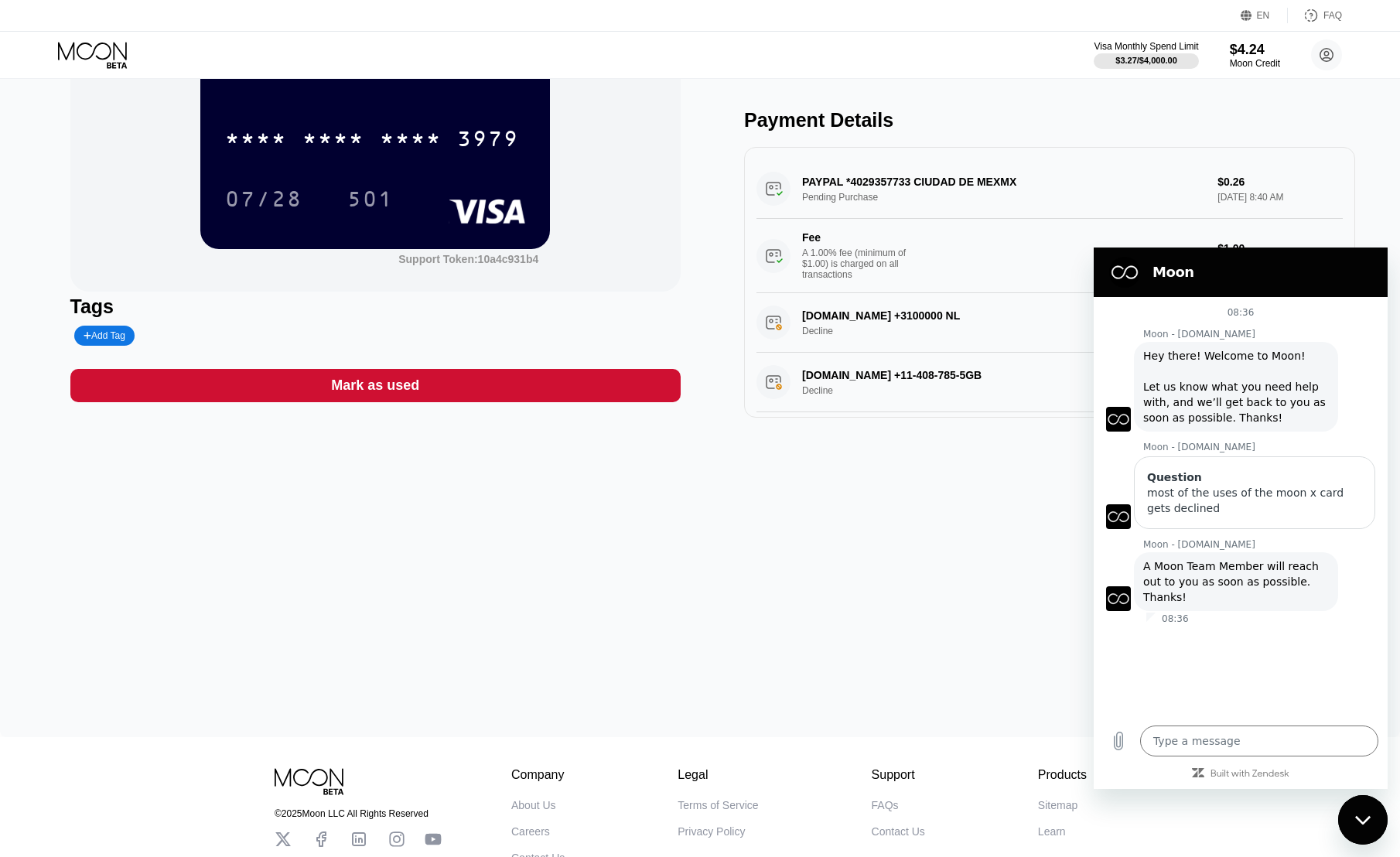
scroll to position [0, 0]
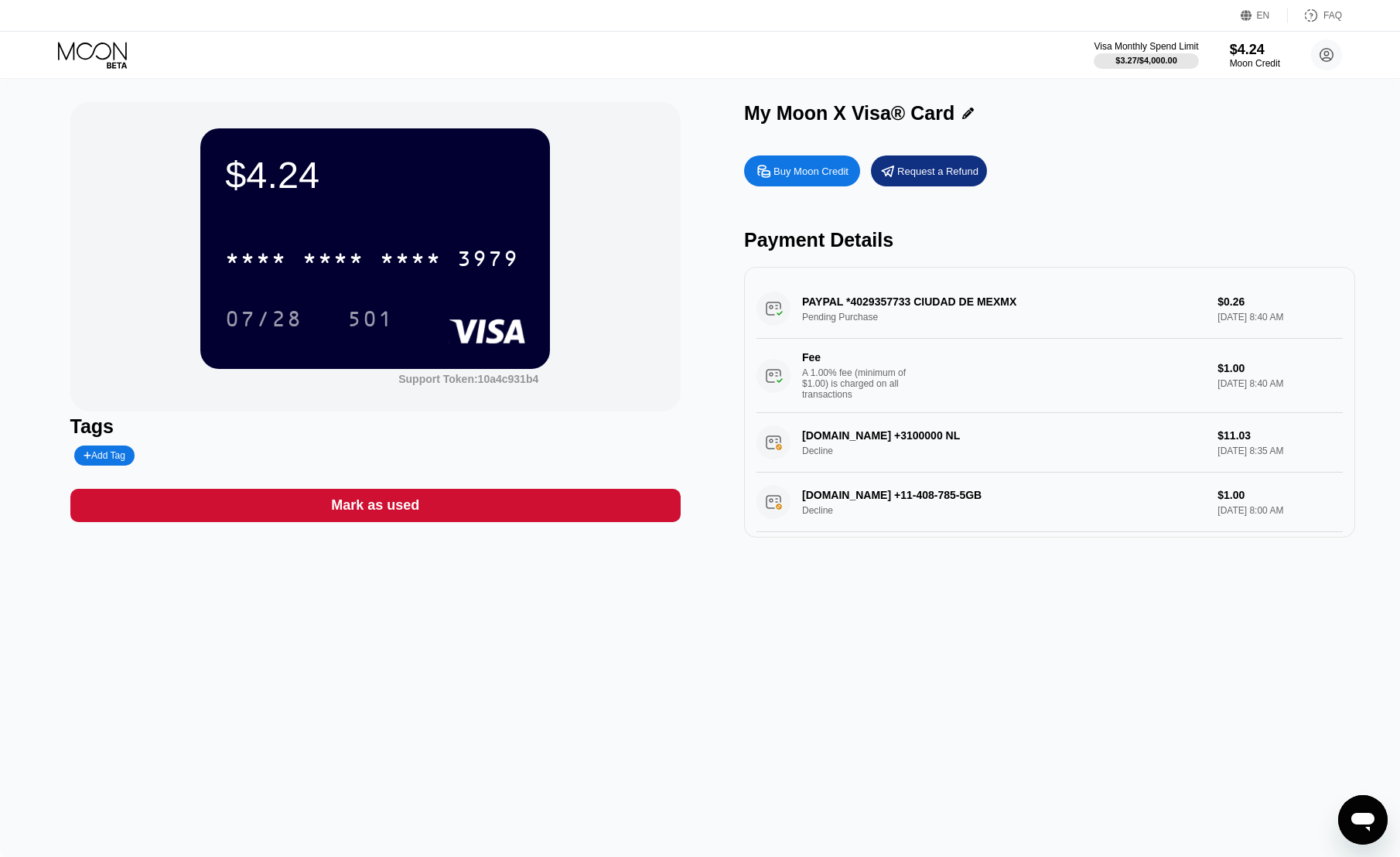
click at [1349, 821] on icon "Open messaging window" at bounding box center [1362, 820] width 28 height 28
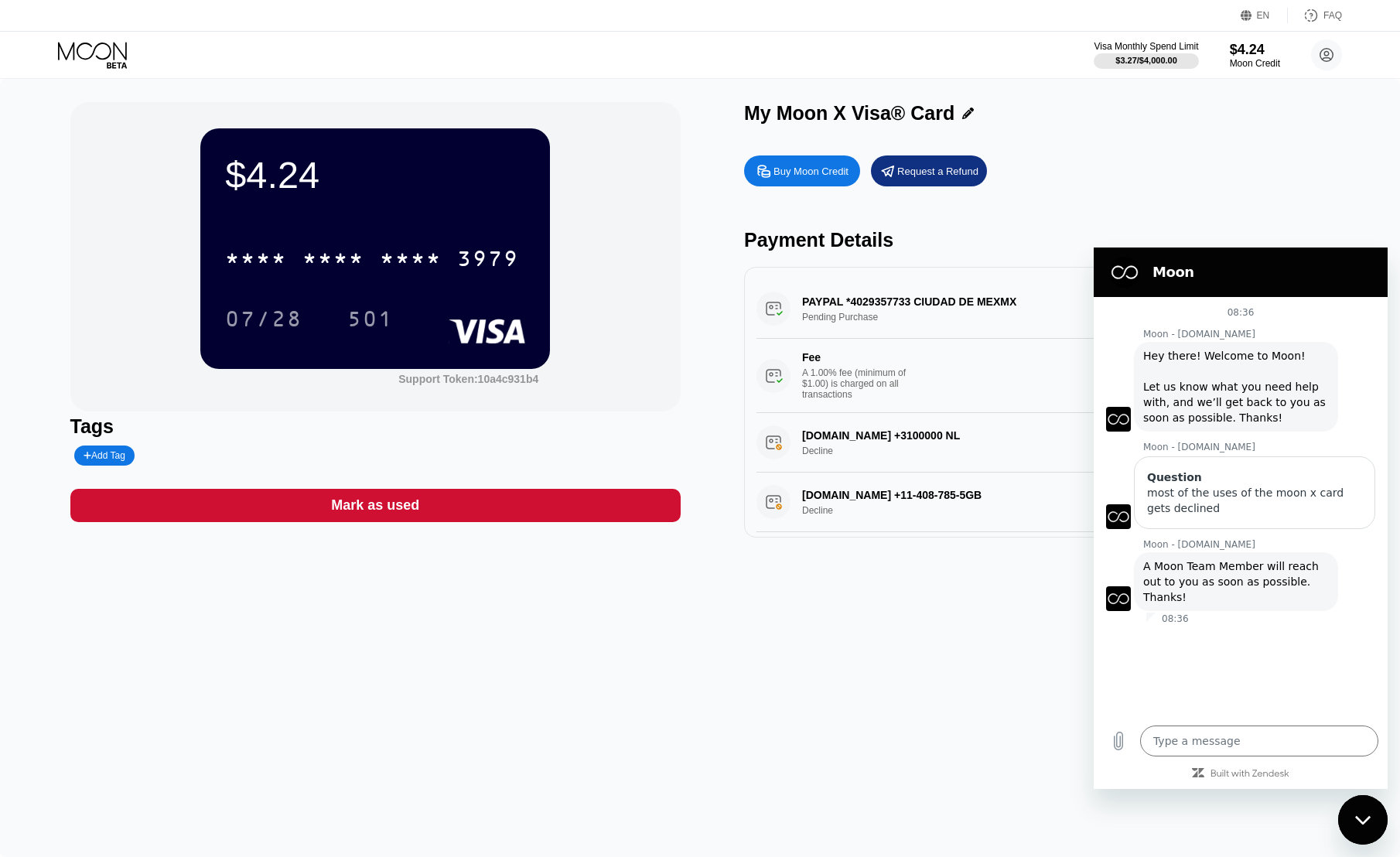
click at [919, 676] on div "$4.24 * * * * * * * * * * * * 3979 07/28 501 Support Token: 10a4c931b4 Tags Add…" at bounding box center [700, 468] width 1400 height 779
click at [697, 651] on div "$4.24 * * * * * * * * * * * * 3979 07/28 501 Support Token: 10a4c931b4 Tags Add…" at bounding box center [700, 468] width 1400 height 779
type textarea "x"
click at [1179, 640] on div "08:36 Moon - paywithmoon.com Moon - paywithmoon.com says: Hey there! Welcome to…" at bounding box center [1241, 506] width 293 height 419
click at [916, 598] on div "$4.24 * * * * * * * * * * * * 3979 07/28 501 Support Token: 10a4c931b4 Tags Add…" at bounding box center [700, 468] width 1400 height 779
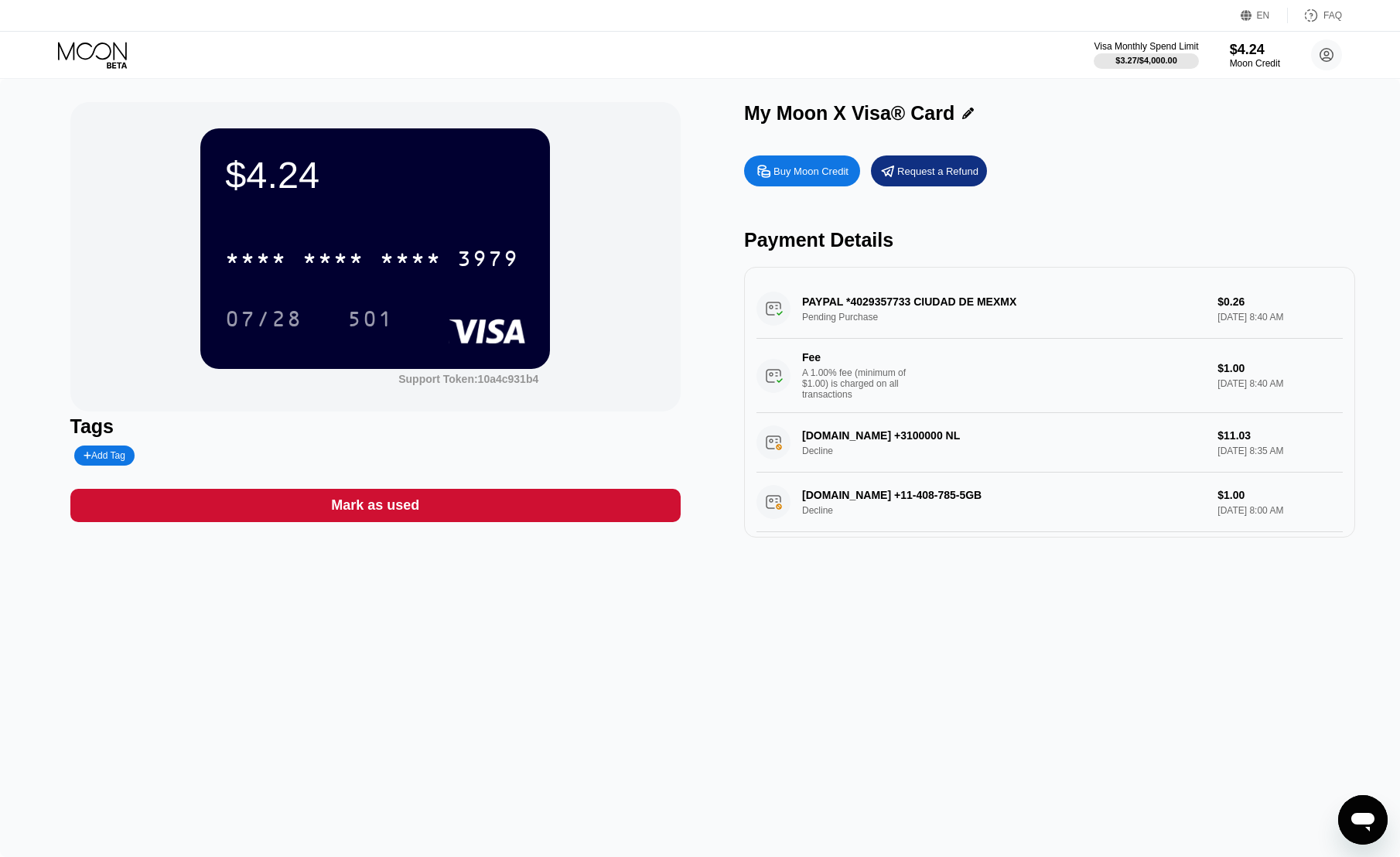
click at [913, 583] on div "$4.24 * * * * * * * * * * * * 3979 07/28 501 Support Token: 10a4c931b4 Tags Add…" at bounding box center [700, 468] width 1400 height 779
click at [581, 578] on div "$4.24 * * * * * * * * * * * * 3979 07/28 501 Support Token: 10a4c931b4 Tags Add…" at bounding box center [700, 468] width 1400 height 779
click at [422, 547] on div "$4.24 * * * * * * * * * * * * 3979 07/28 501 Support Token: 10a4c931b4 Tags Add…" at bounding box center [700, 468] width 1400 height 779
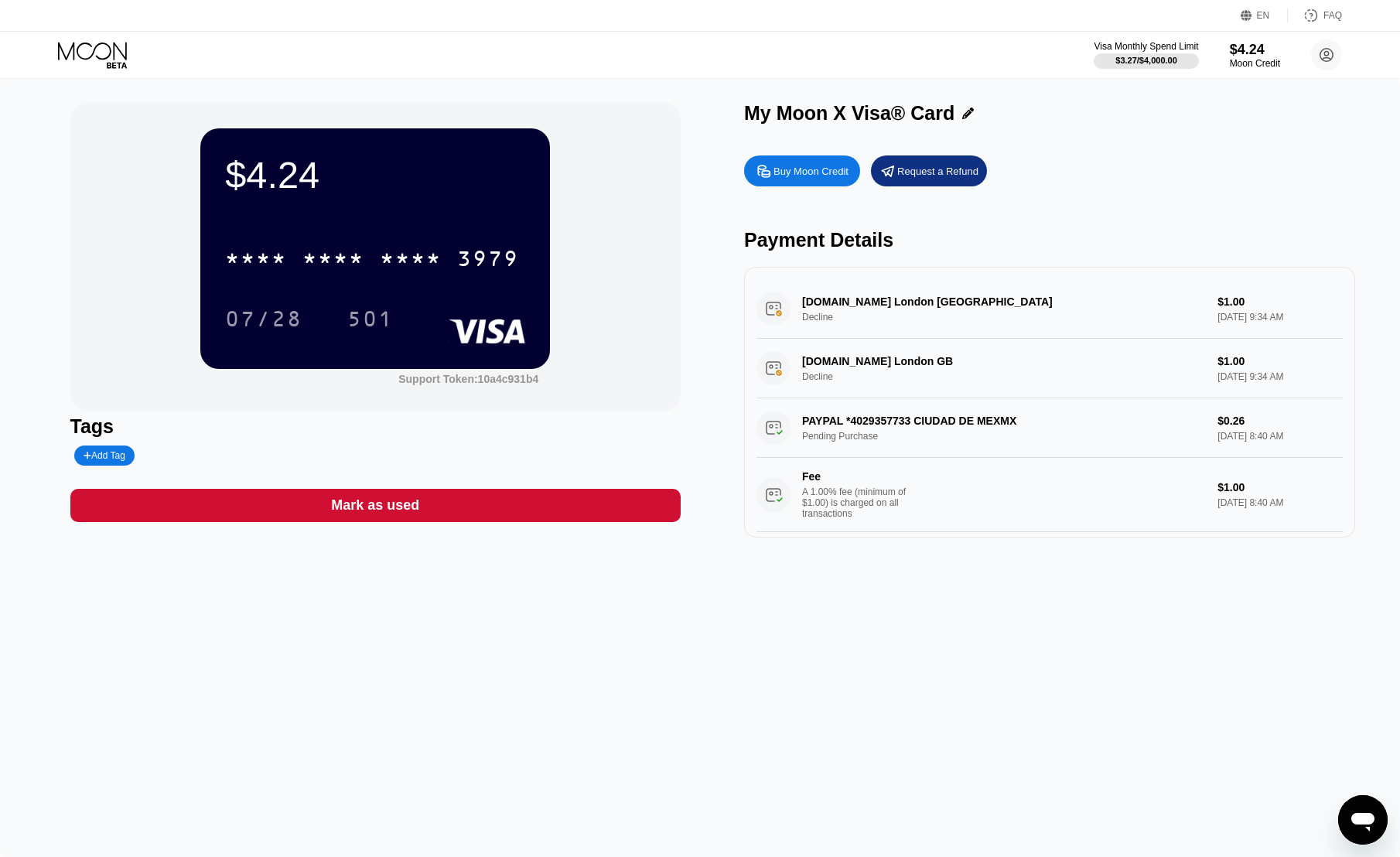
click at [447, 536] on div "$4.24 * * * * * * * * * * * * 3979 07/28 501 Support Token: 10a4c931b4 Tags Add…" at bounding box center [375, 320] width 611 height 435
